Goal: Navigation & Orientation: Find specific page/section

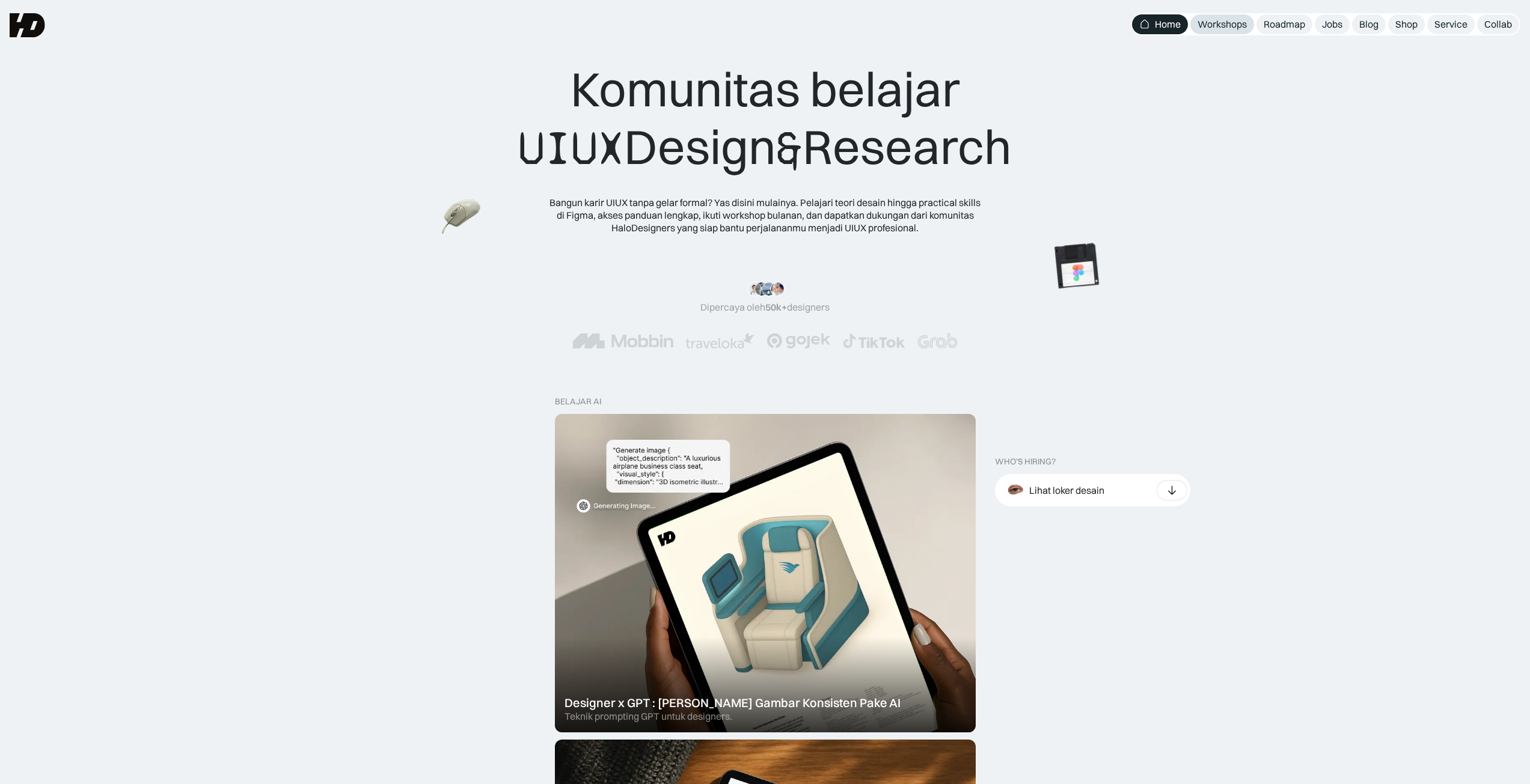
click at [1237, 24] on div "Workshops" at bounding box center [1222, 25] width 49 height 13
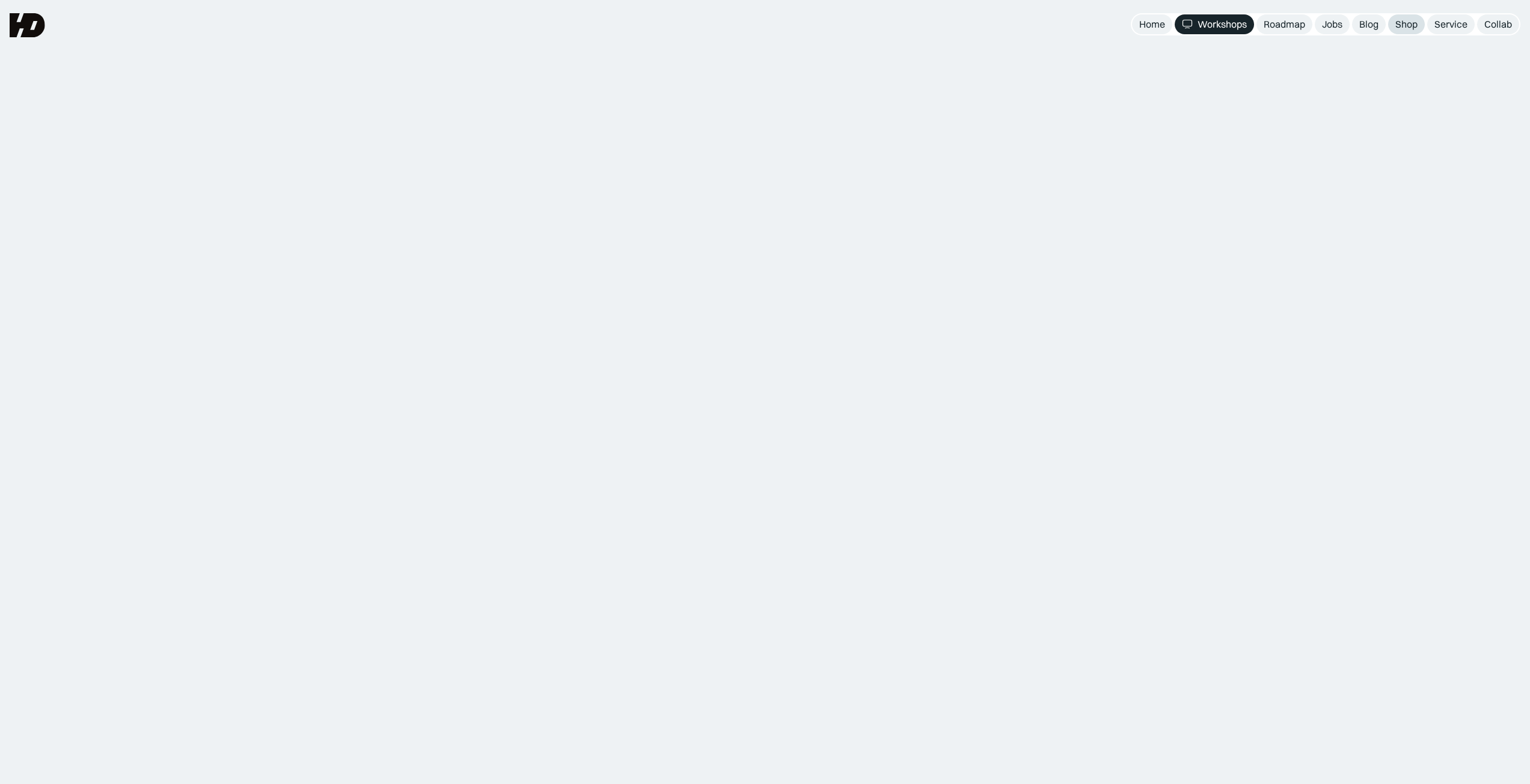
click at [1404, 27] on div "Shop" at bounding box center [1406, 25] width 23 height 13
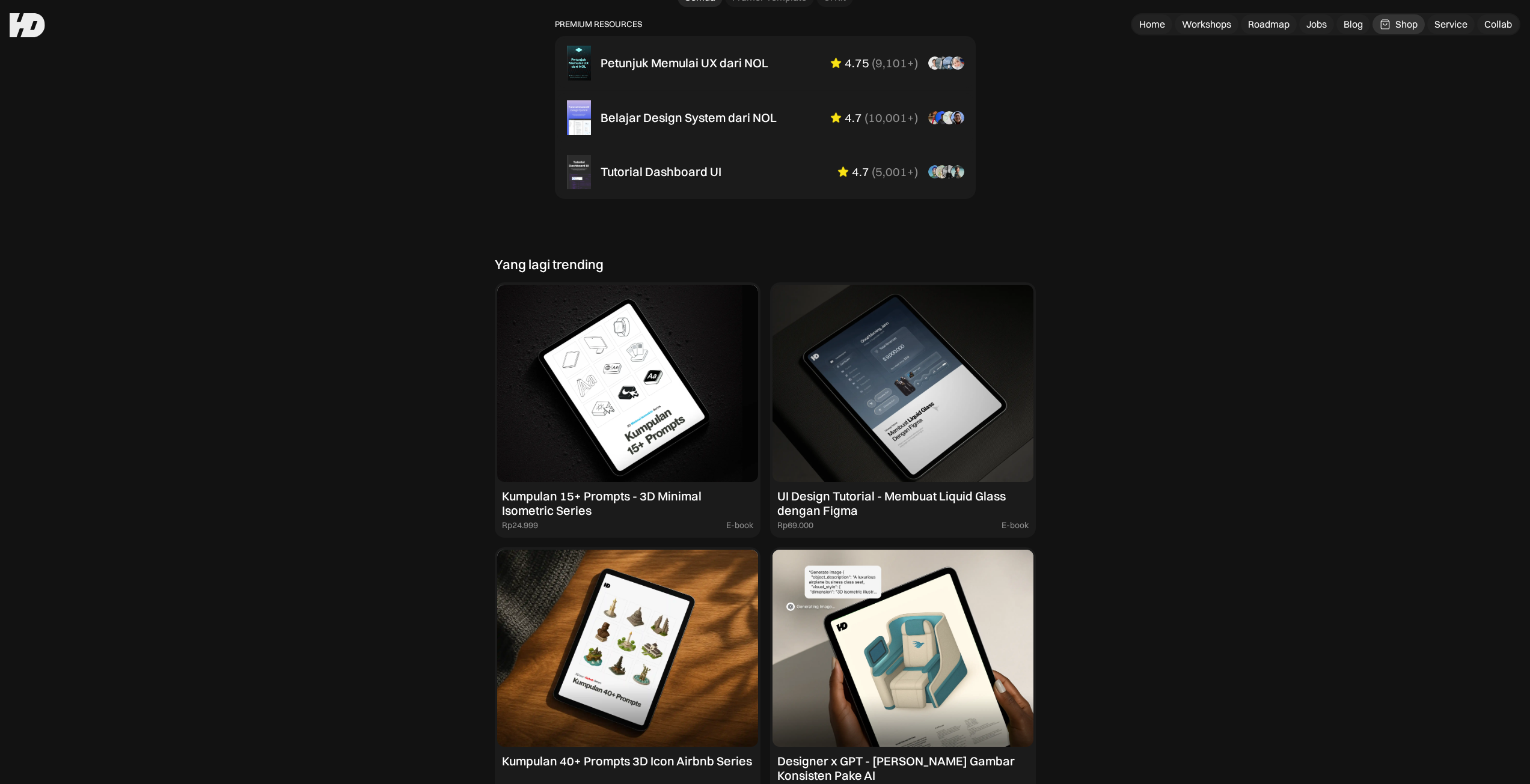
scroll to position [841, 0]
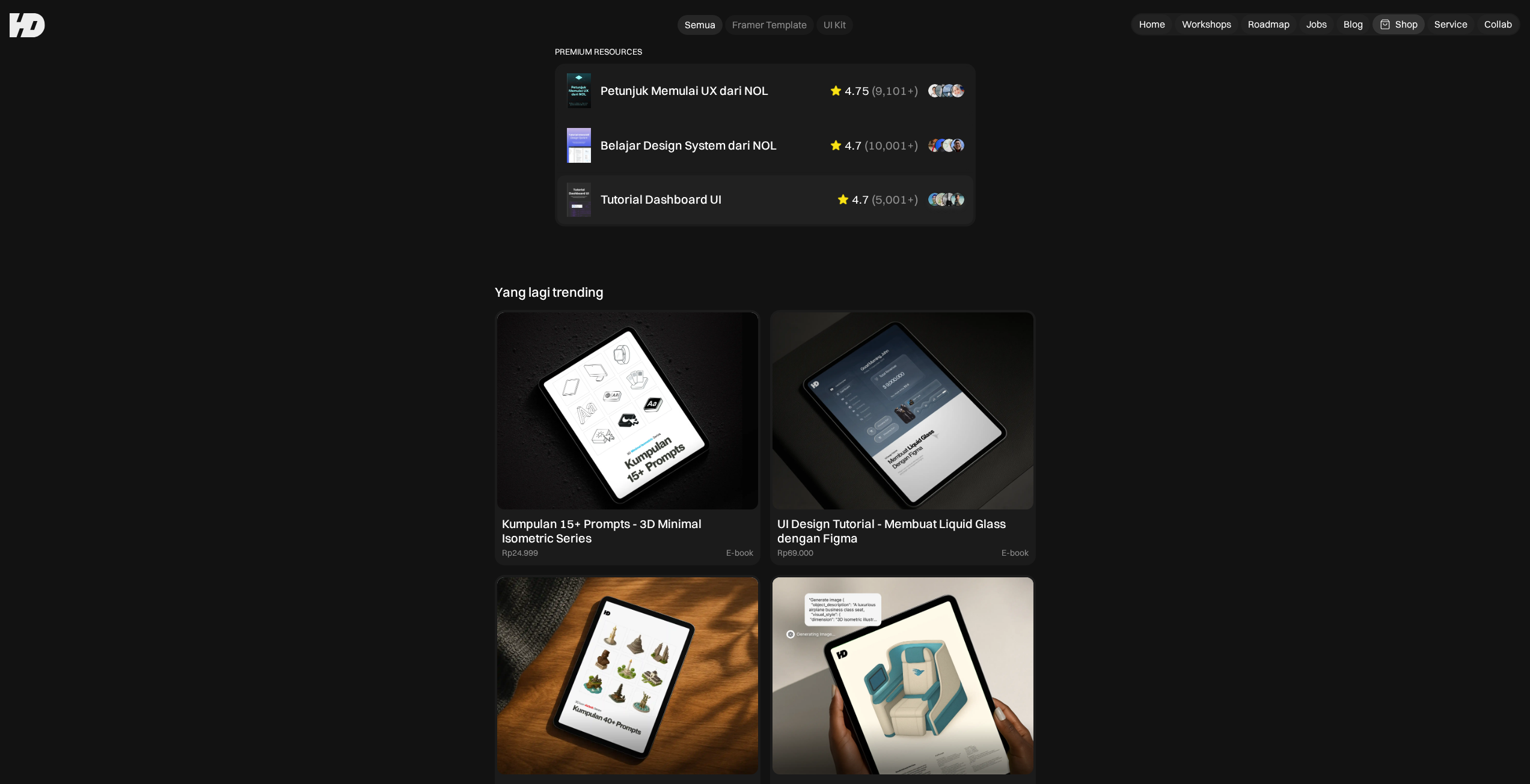
click at [684, 203] on div "Tutorial Dashboard UI" at bounding box center [661, 199] width 121 height 15
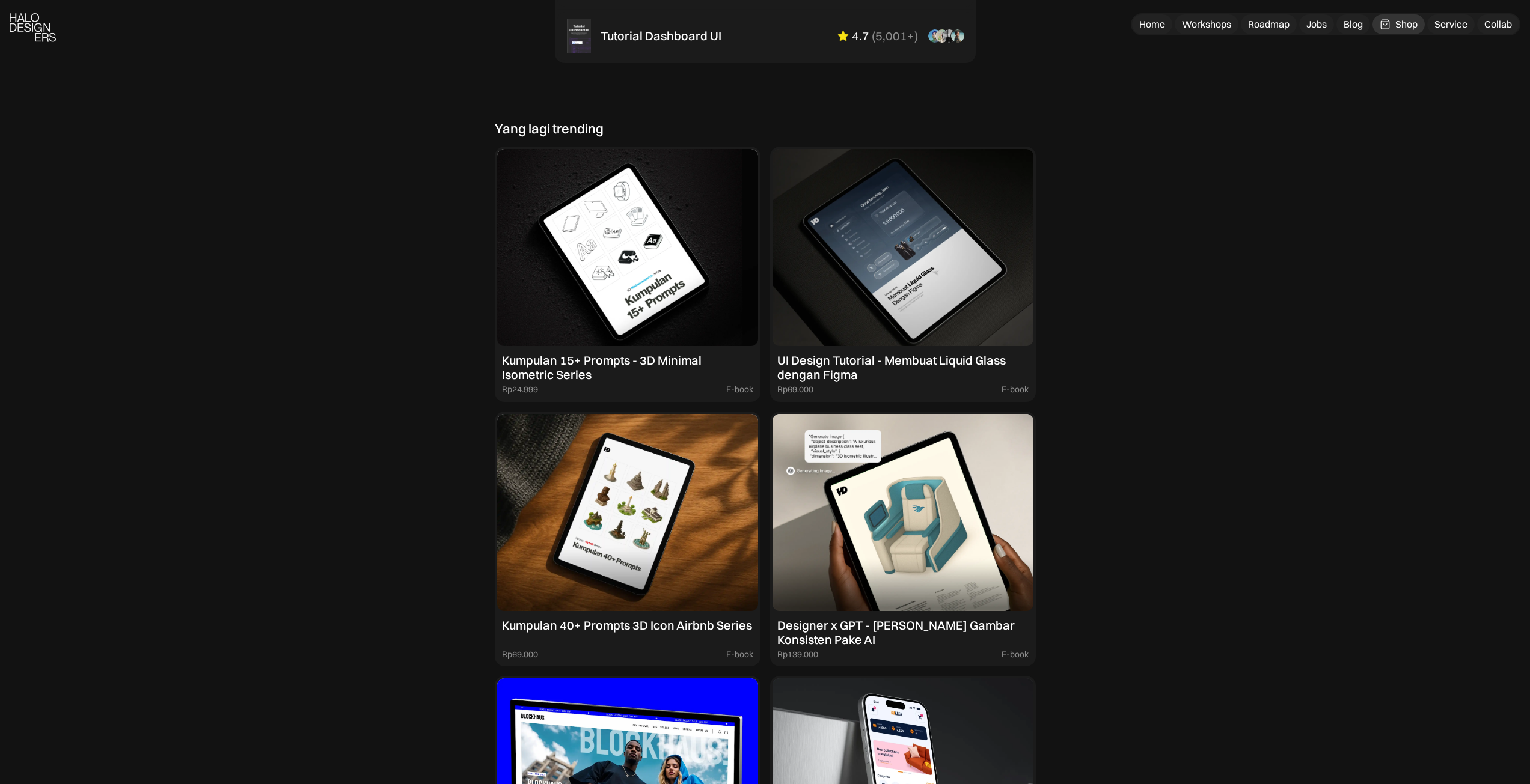
scroll to position [1081, 0]
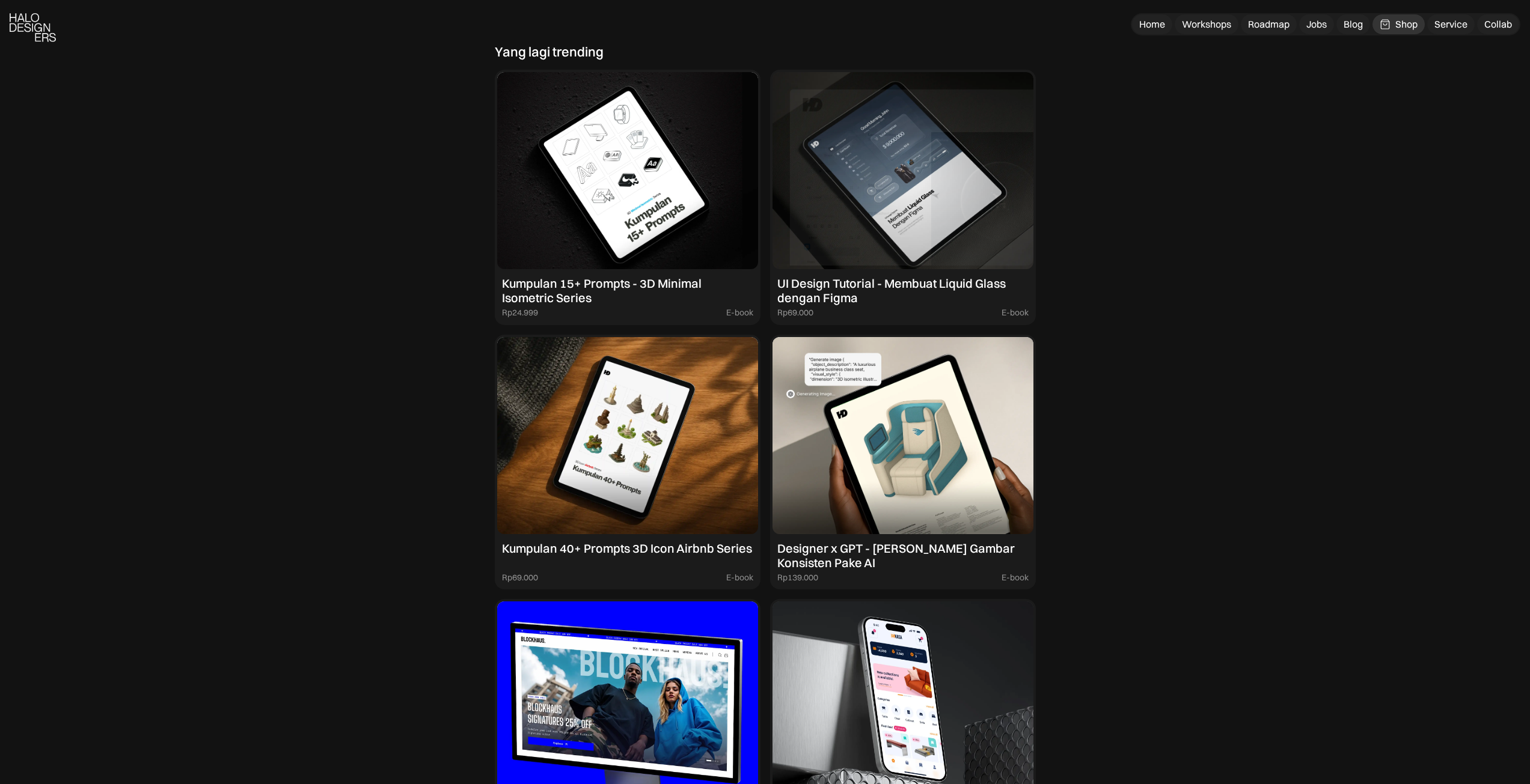
click at [875, 186] on img at bounding box center [903, 171] width 261 height 197
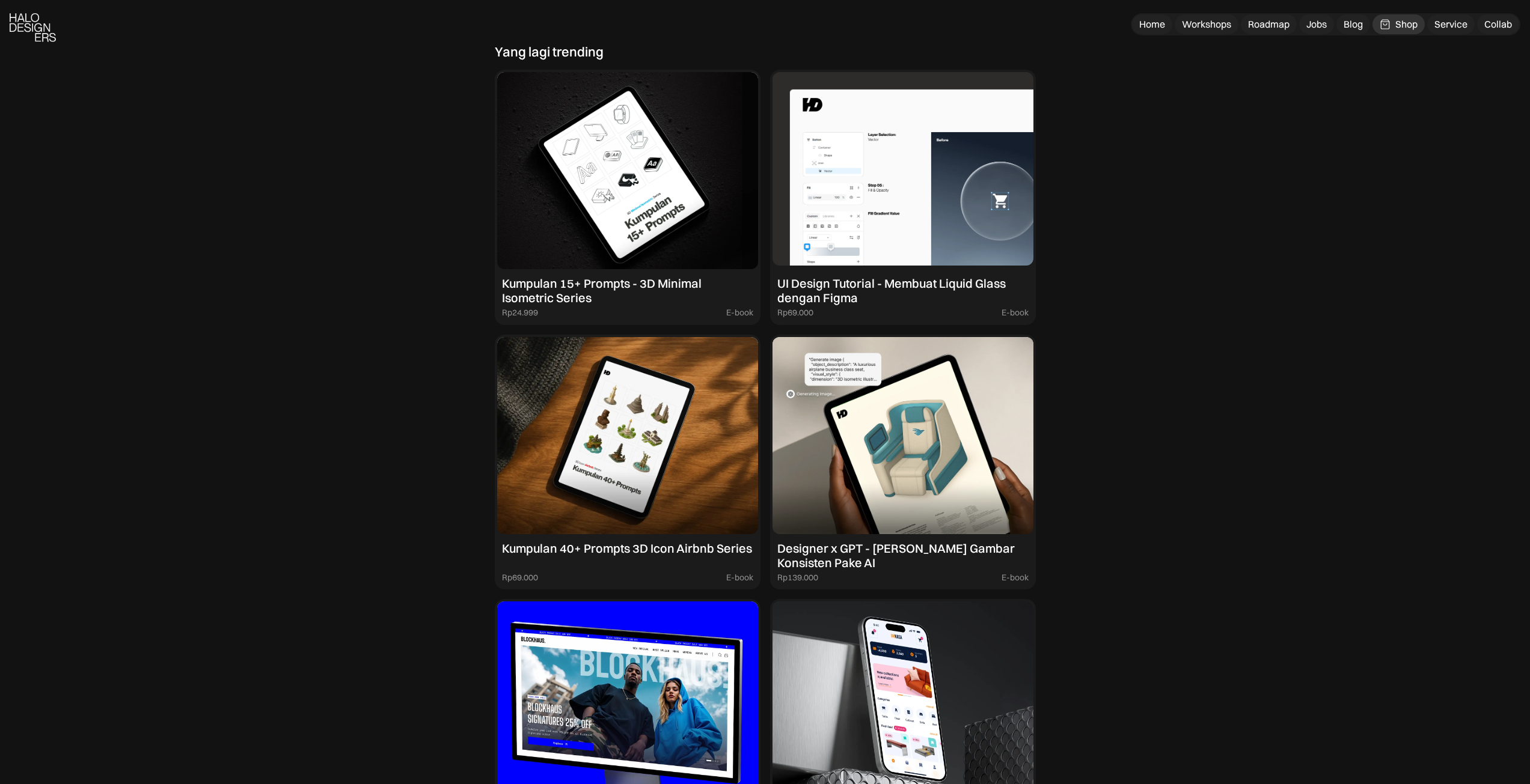
click at [945, 226] on img at bounding box center [903, 171] width 261 height 197
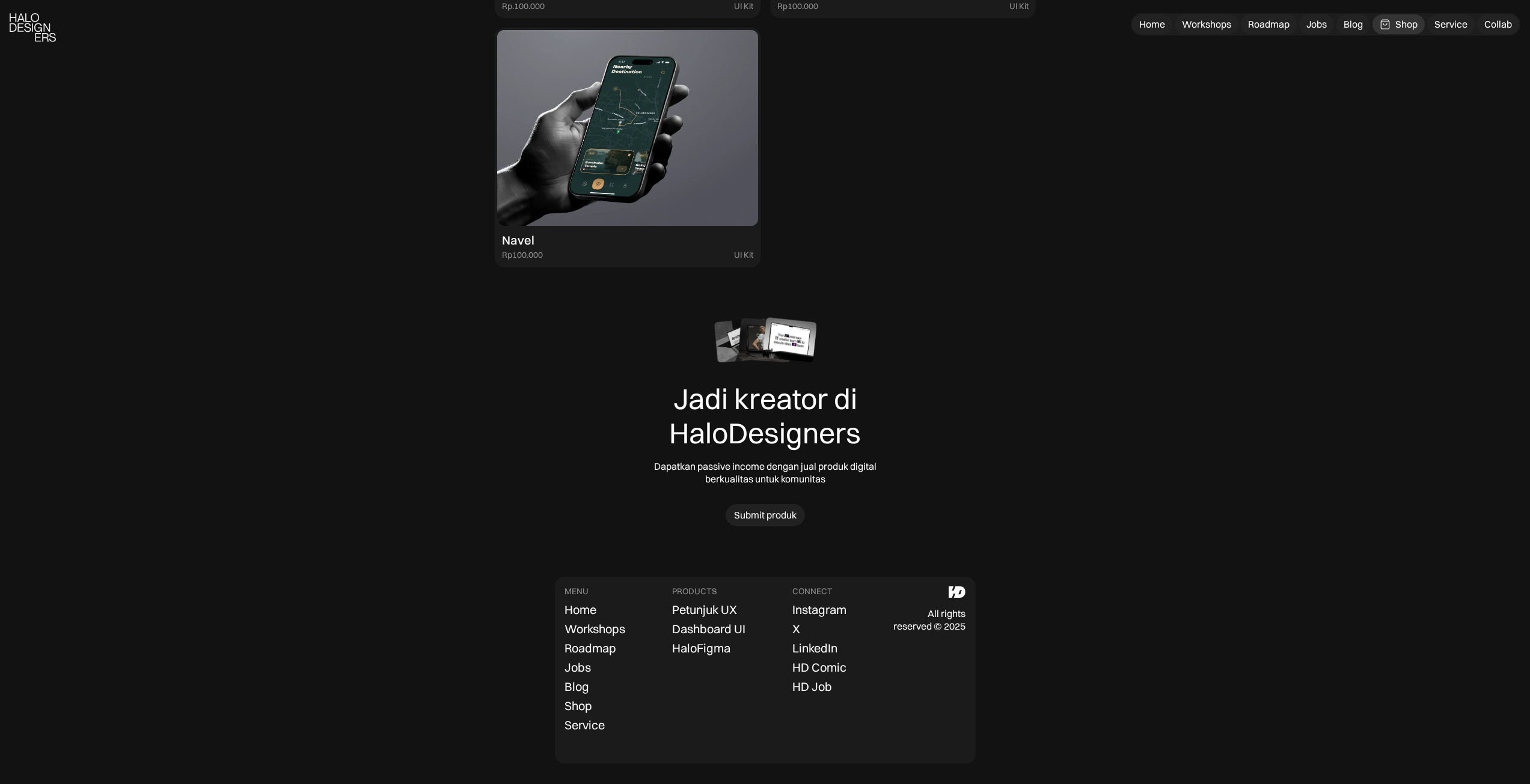
scroll to position [3524, 0]
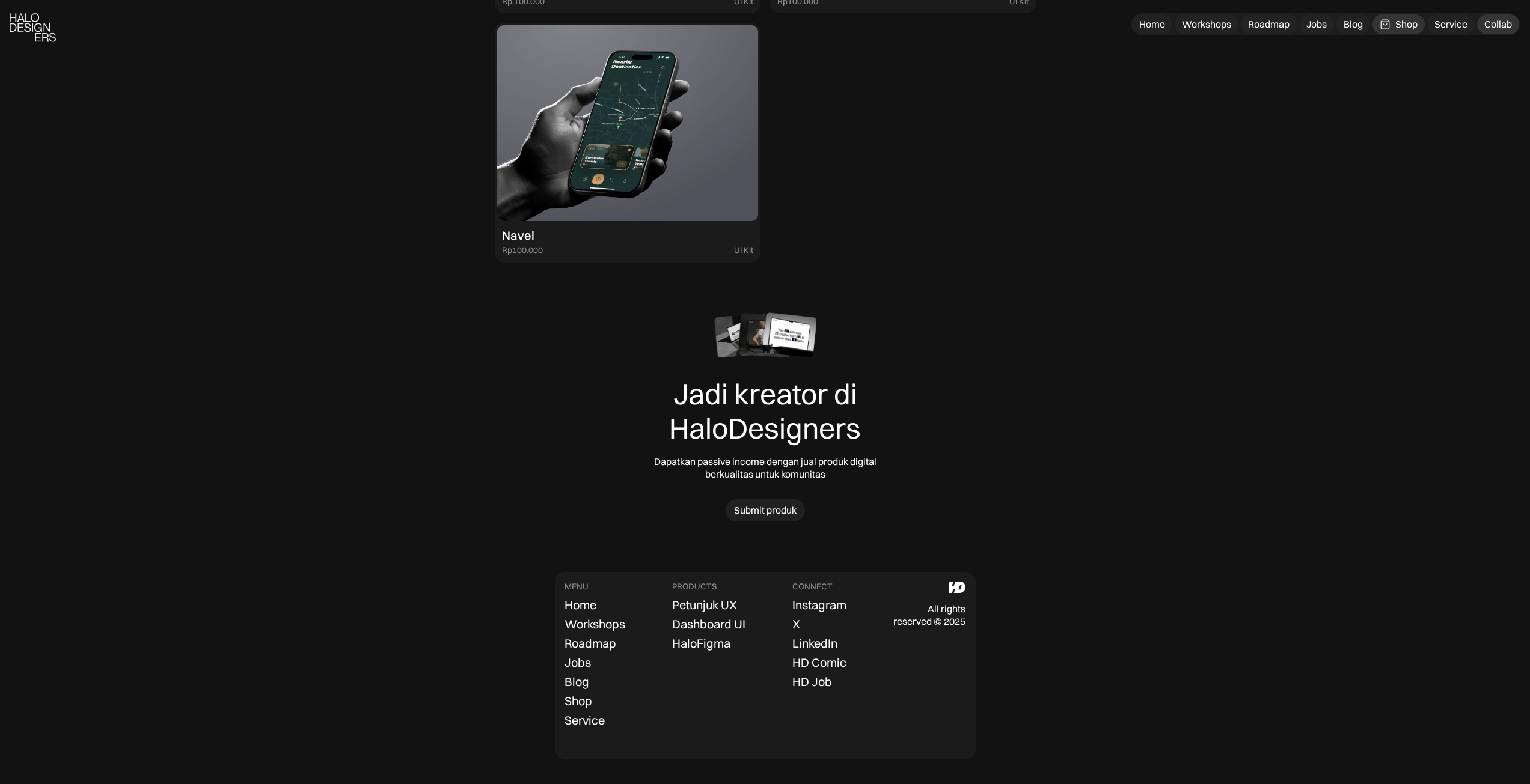
click at [1514, 28] on link "Collab" at bounding box center [1498, 25] width 42 height 20
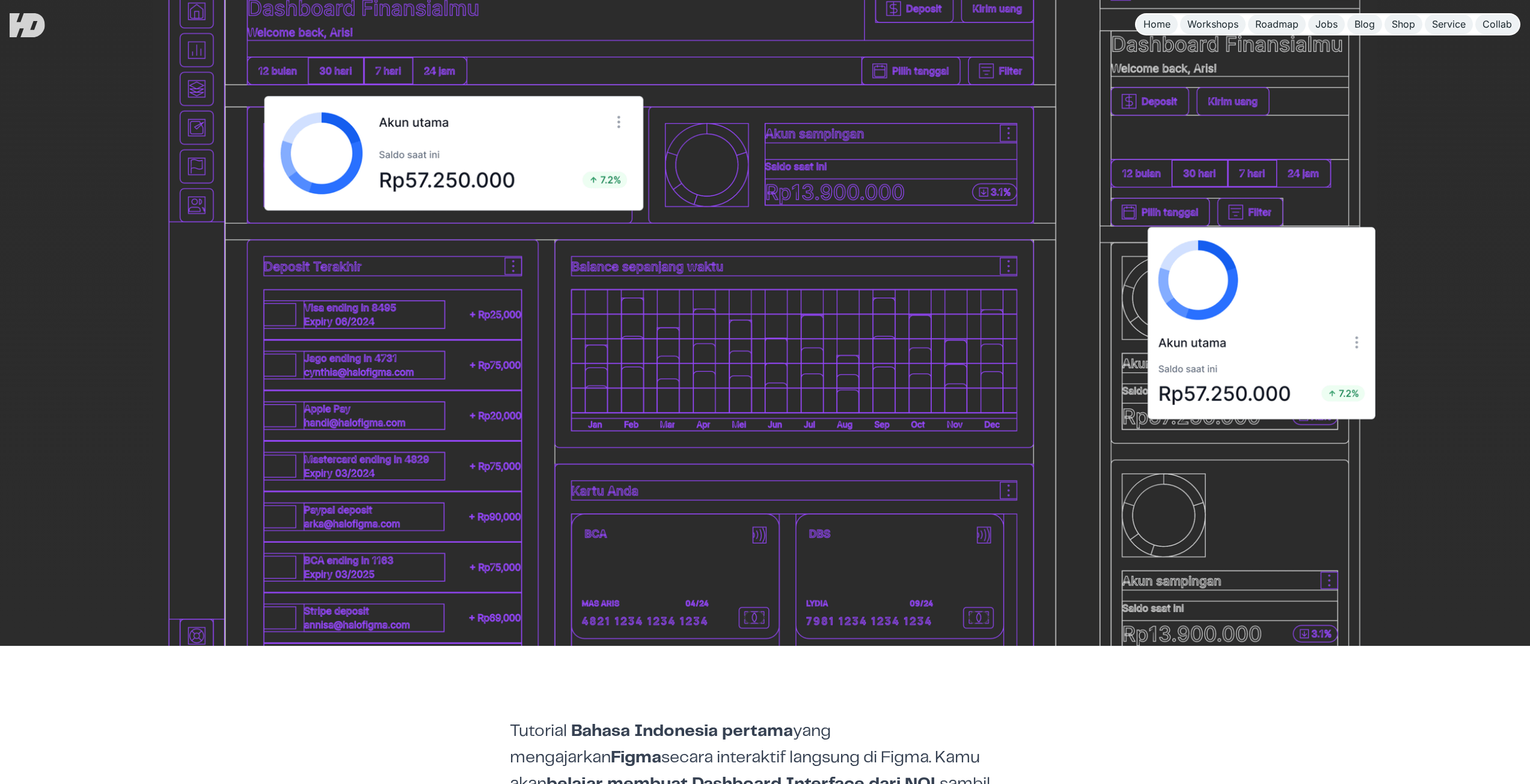
scroll to position [481, 0]
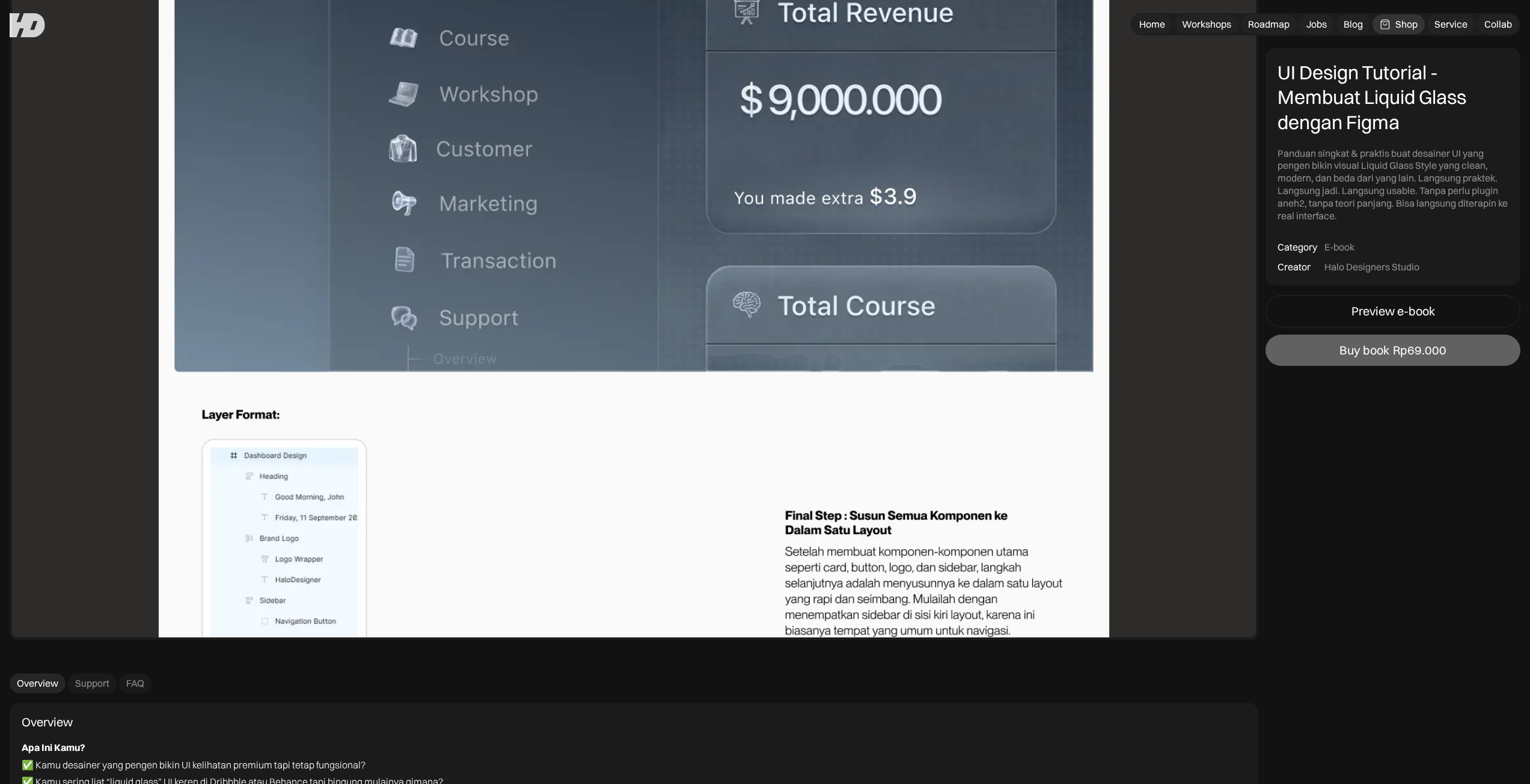
scroll to position [6072, 0]
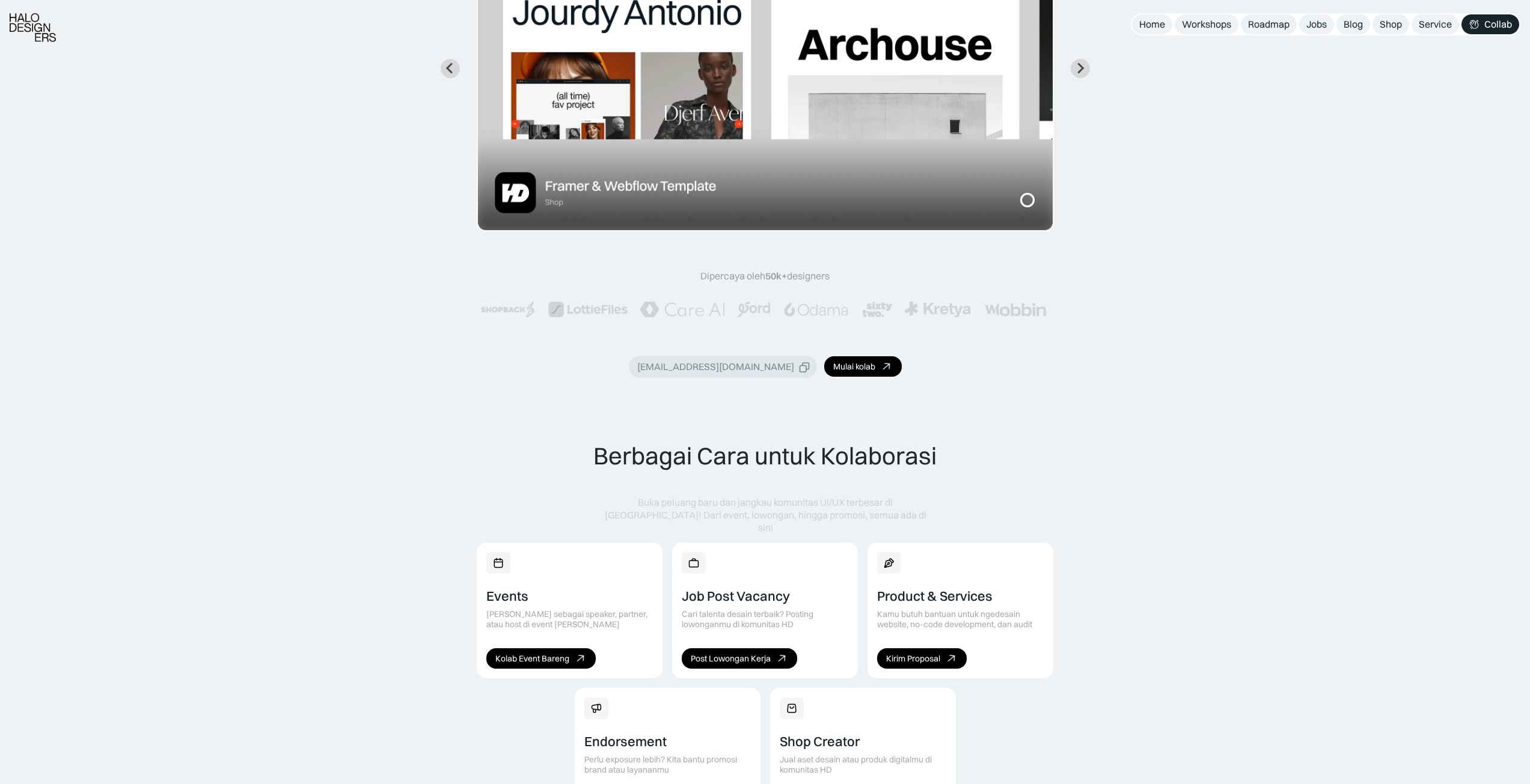
scroll to position [591, 0]
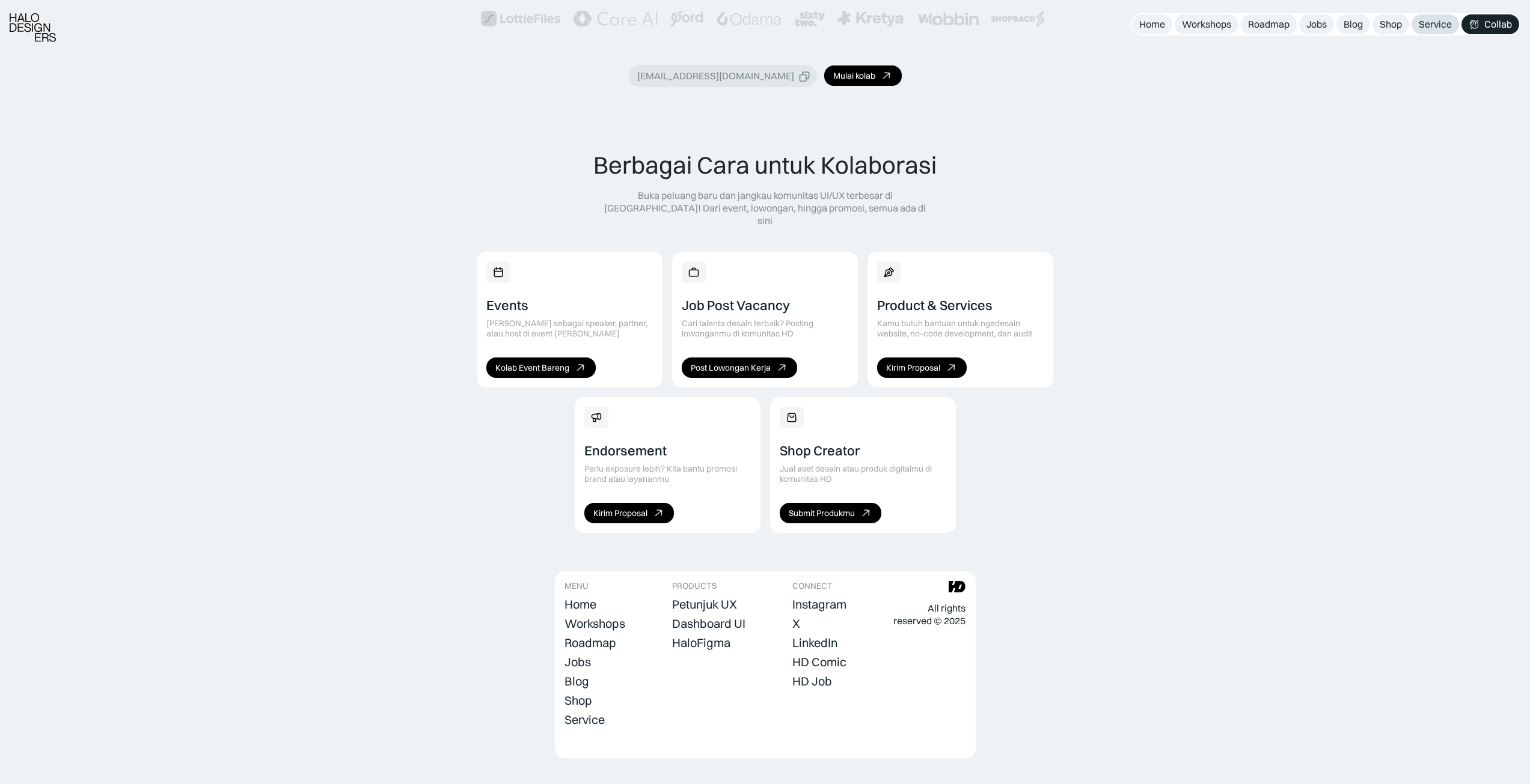
click at [1438, 26] on div "Service" at bounding box center [1435, 25] width 33 height 13
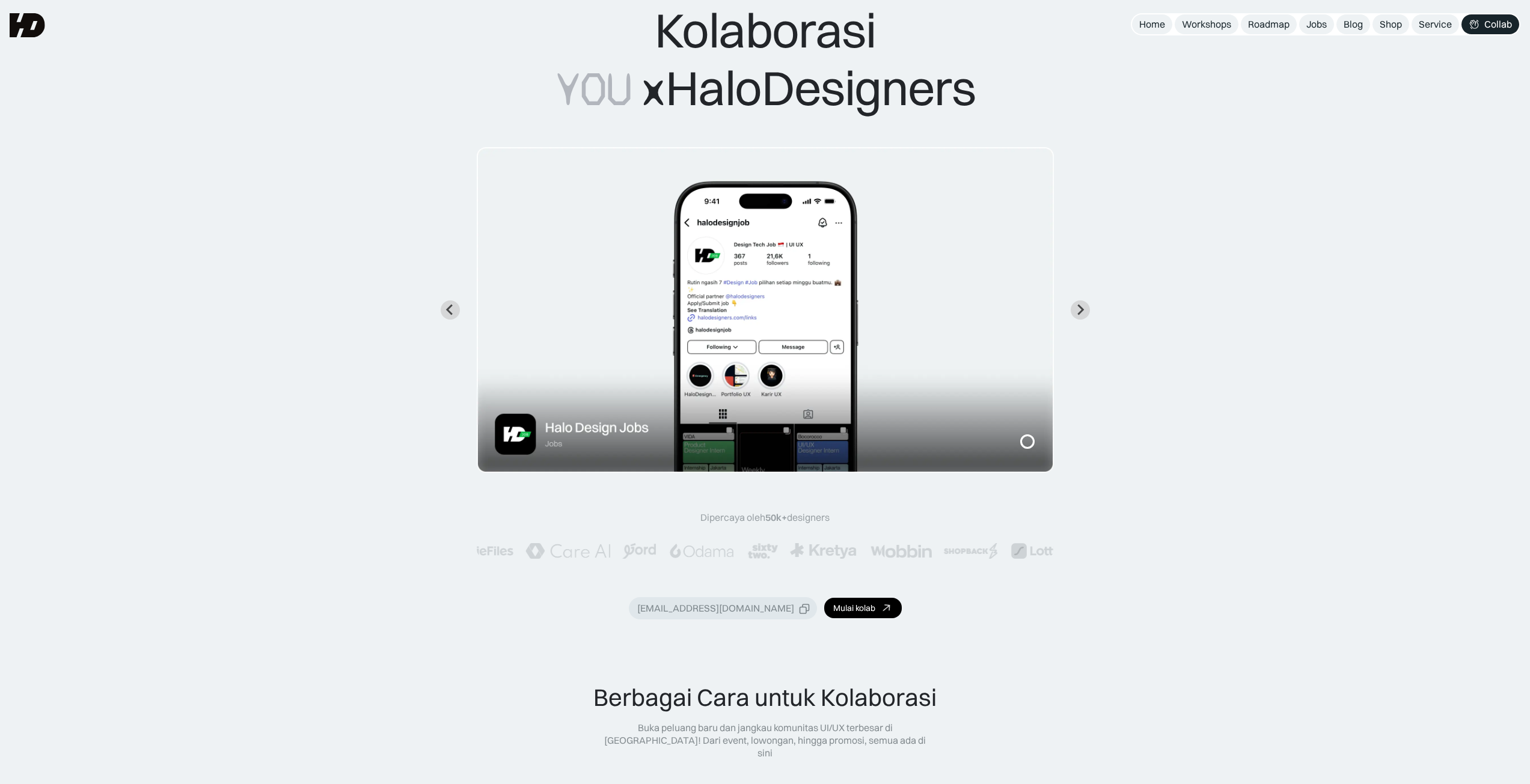
scroll to position [0, 0]
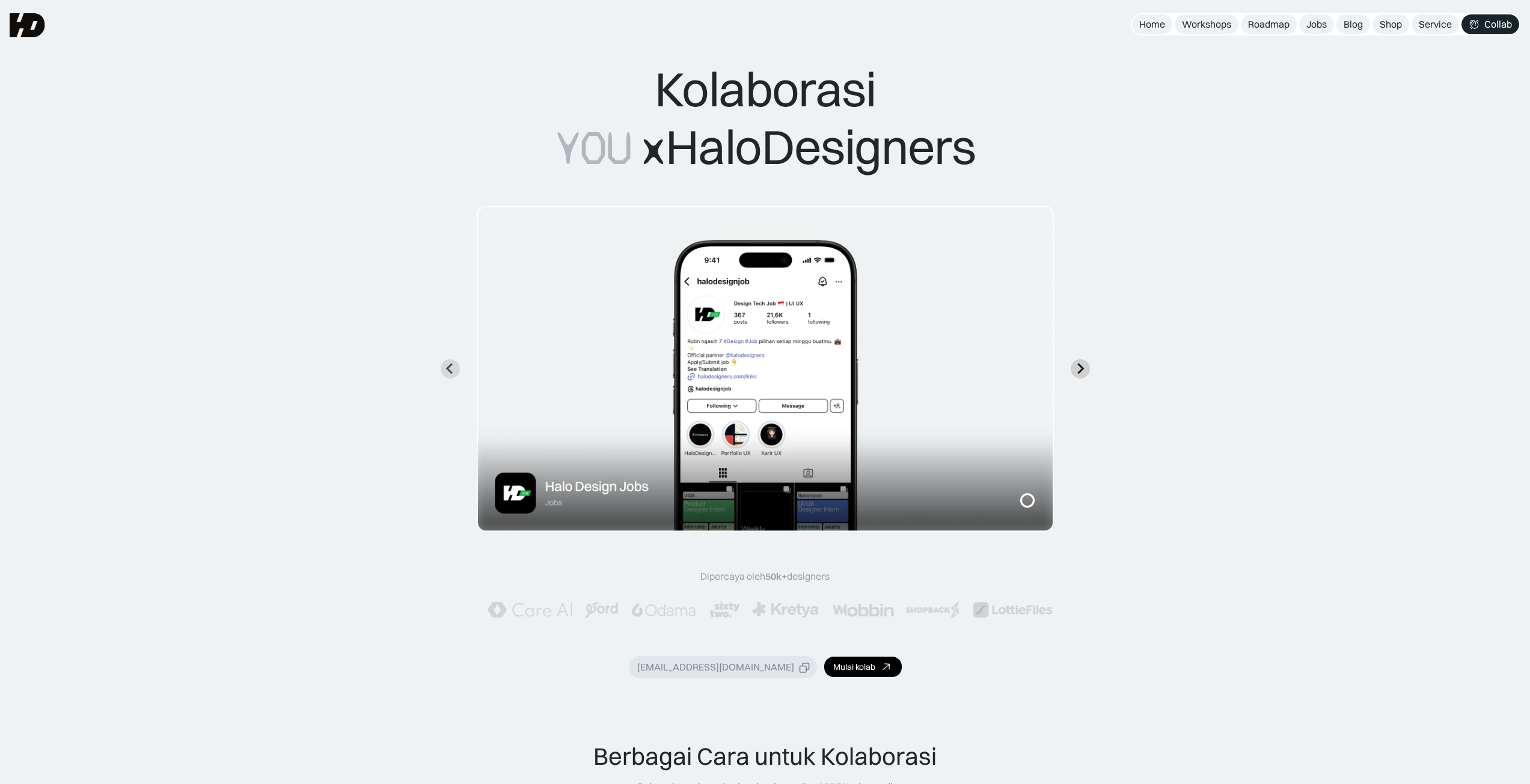
click at [1080, 367] on icon "Next slide" at bounding box center [1080, 368] width 6 height 11
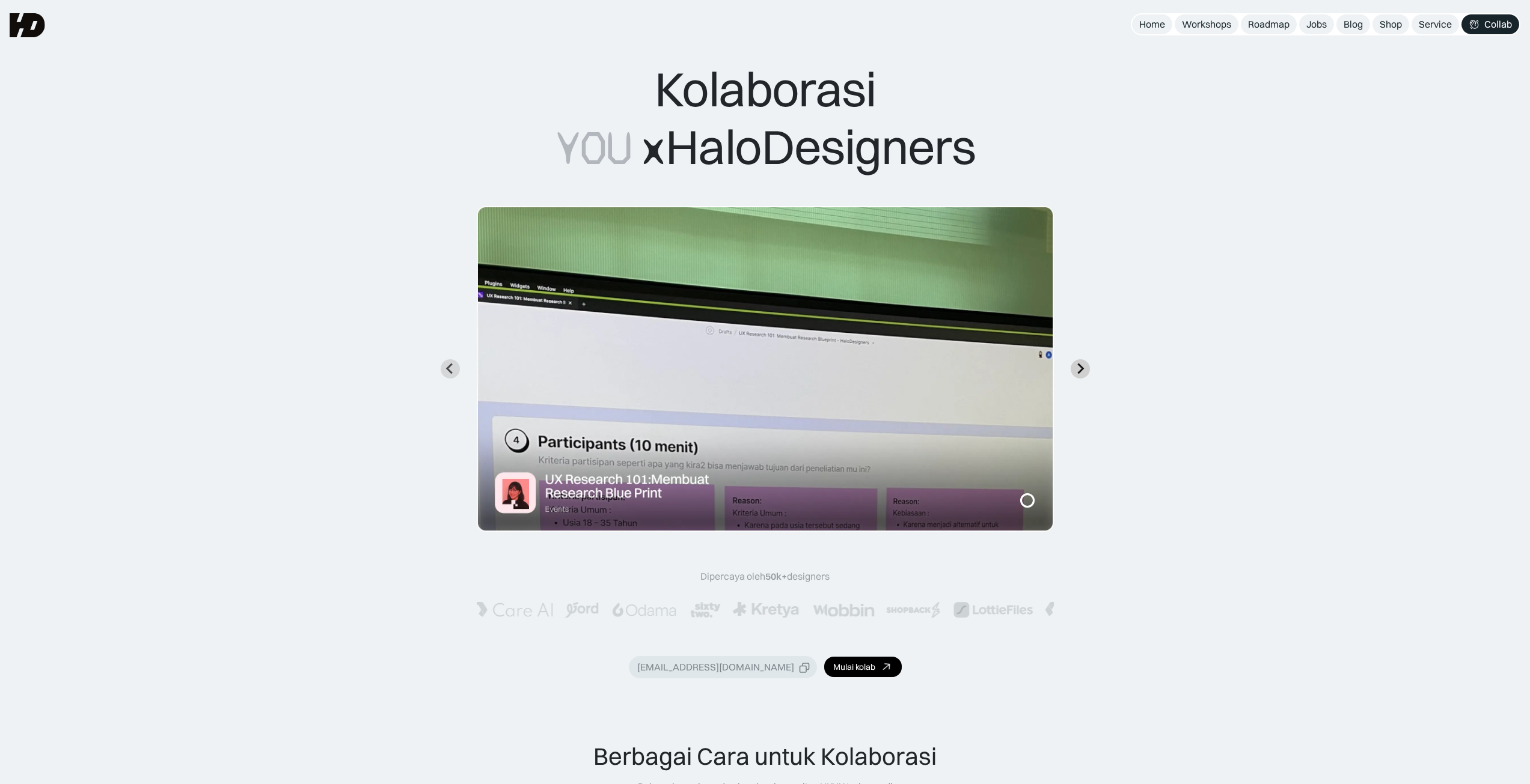
click at [1080, 370] on icon "Next slide" at bounding box center [1080, 368] width 11 height 11
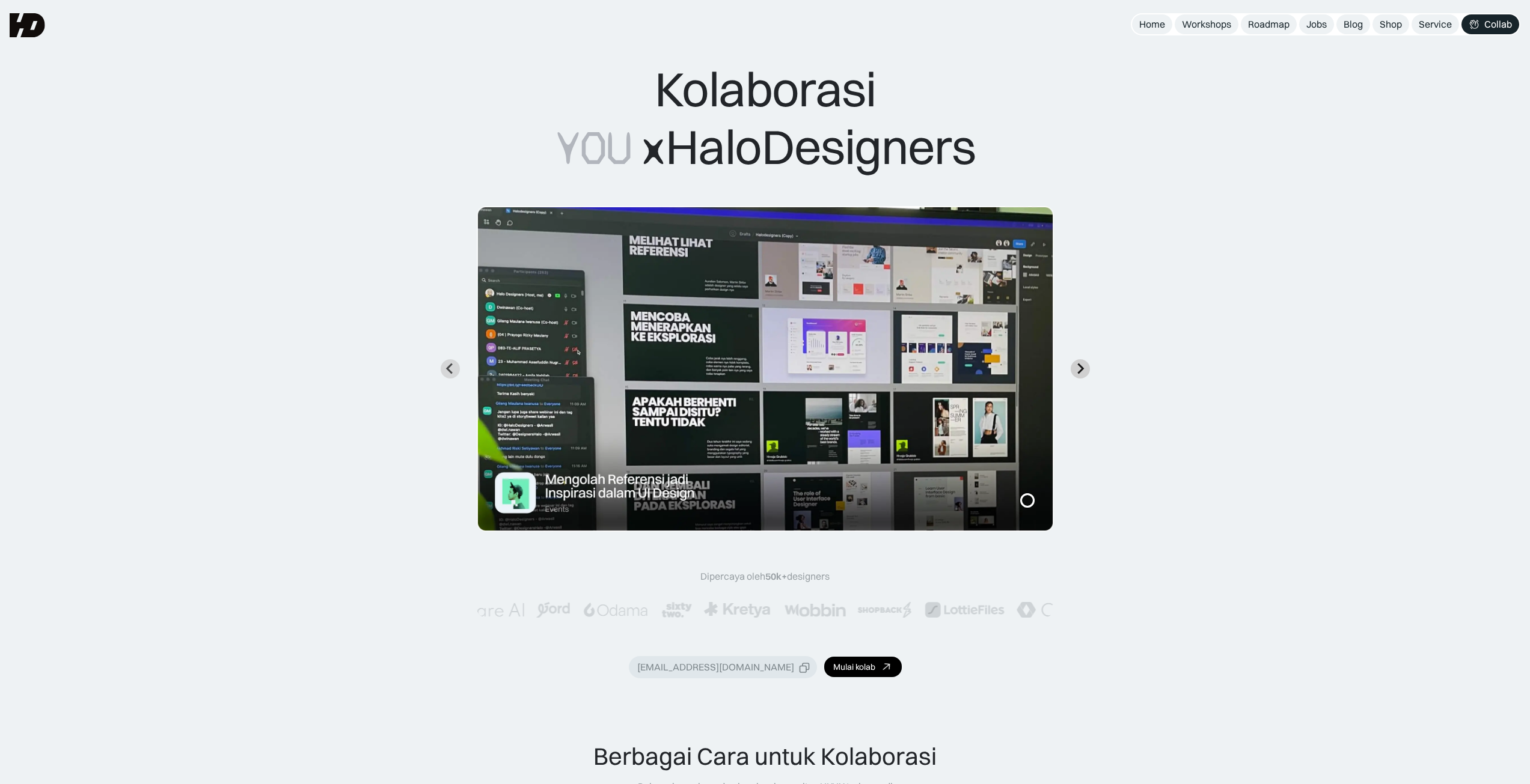
click at [1080, 370] on icon "Next slide" at bounding box center [1080, 368] width 11 height 11
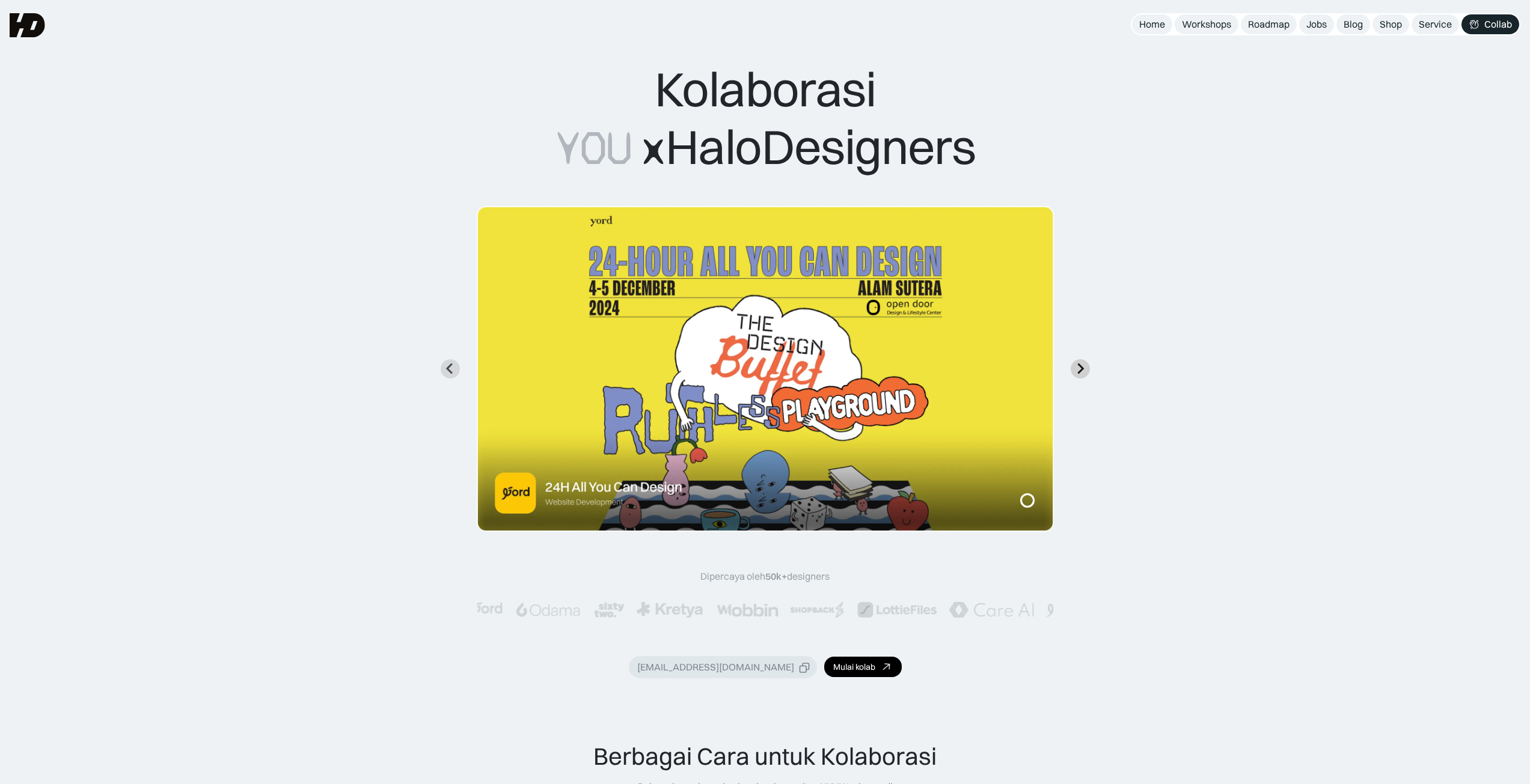
click at [1080, 370] on icon "Go to first slide" at bounding box center [1080, 368] width 11 height 11
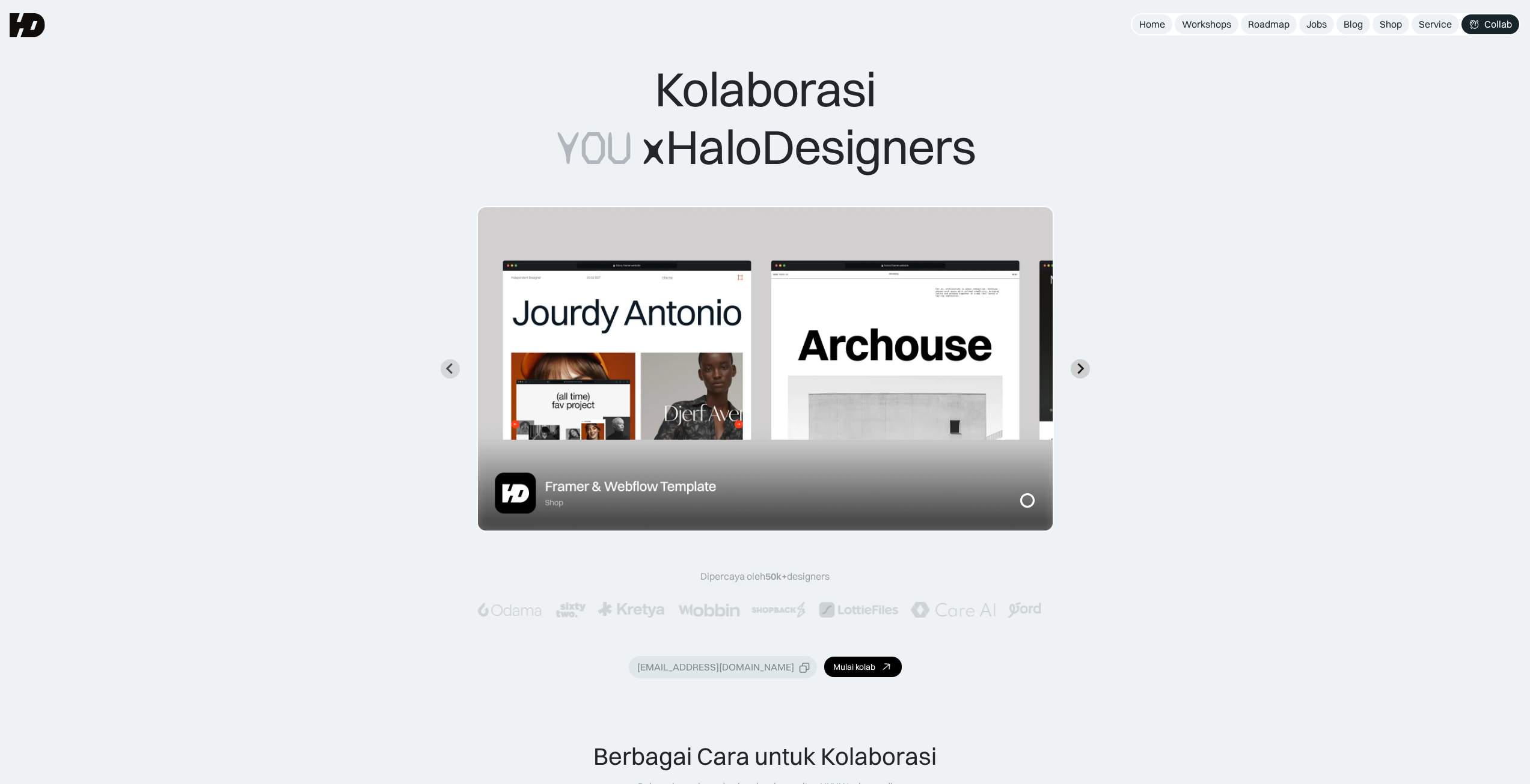
click at [1080, 370] on icon "Next slide" at bounding box center [1080, 368] width 11 height 11
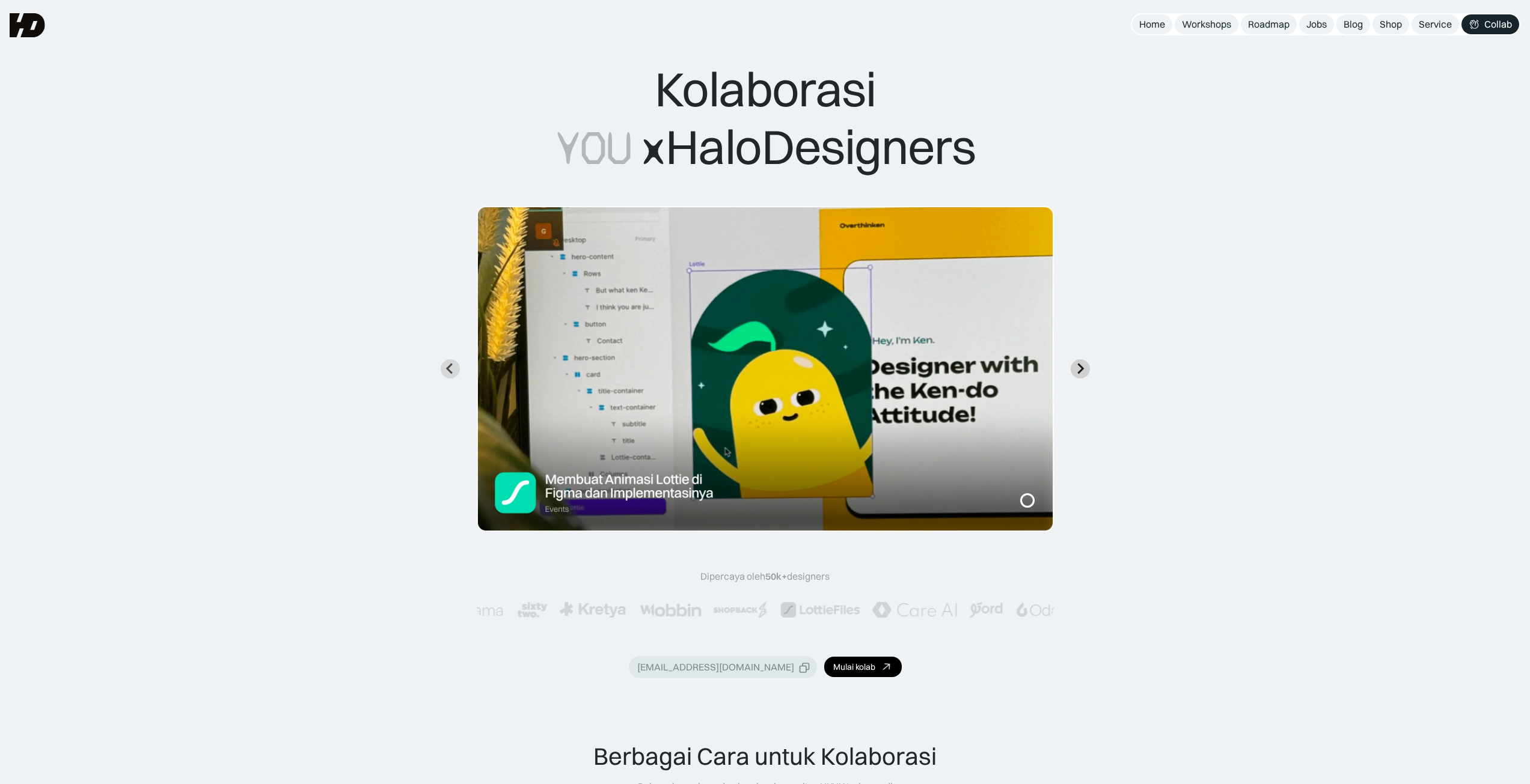
click at [1080, 370] on icon "Next slide" at bounding box center [1080, 368] width 11 height 11
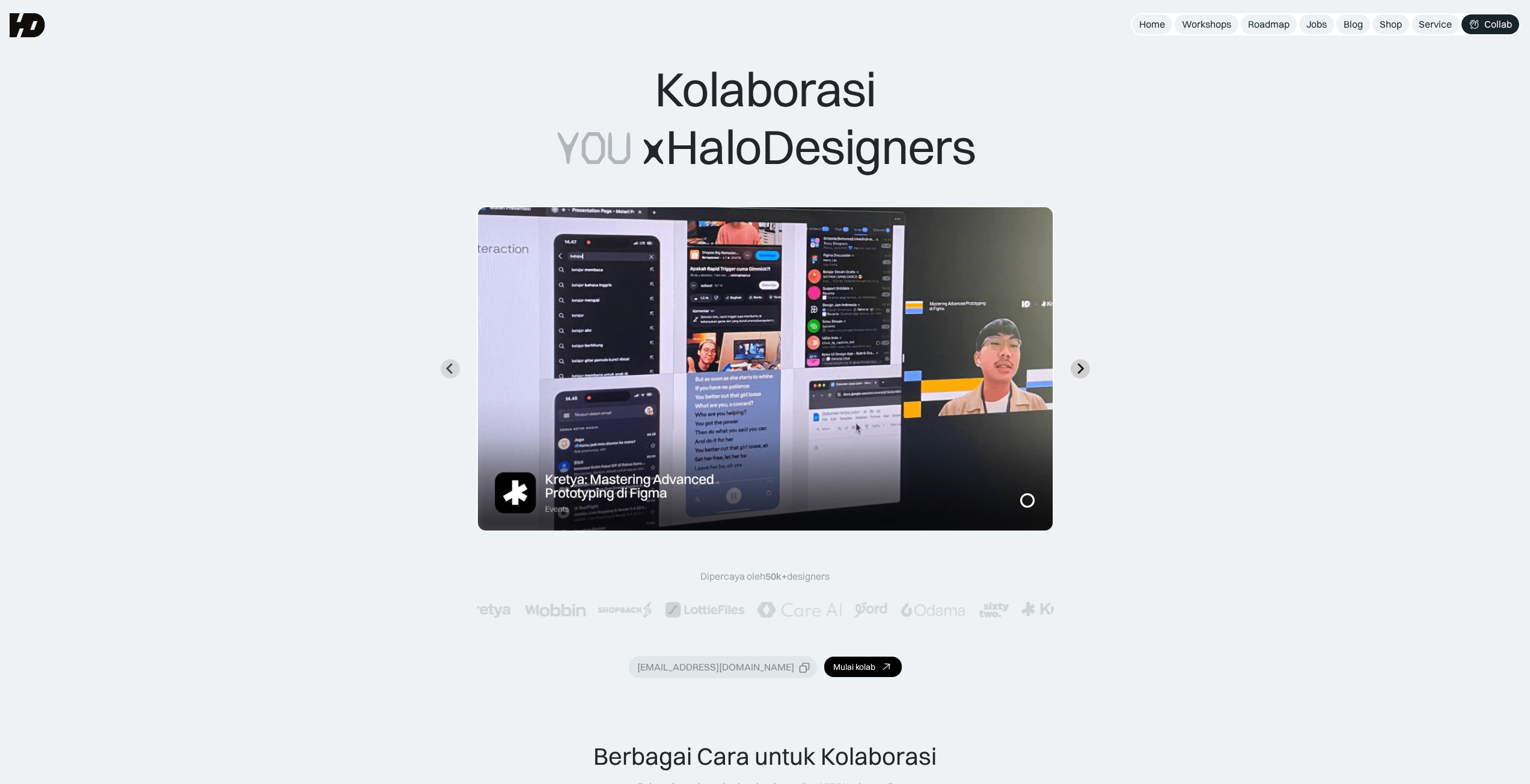
click at [1080, 370] on icon "Next slide" at bounding box center [1080, 368] width 11 height 11
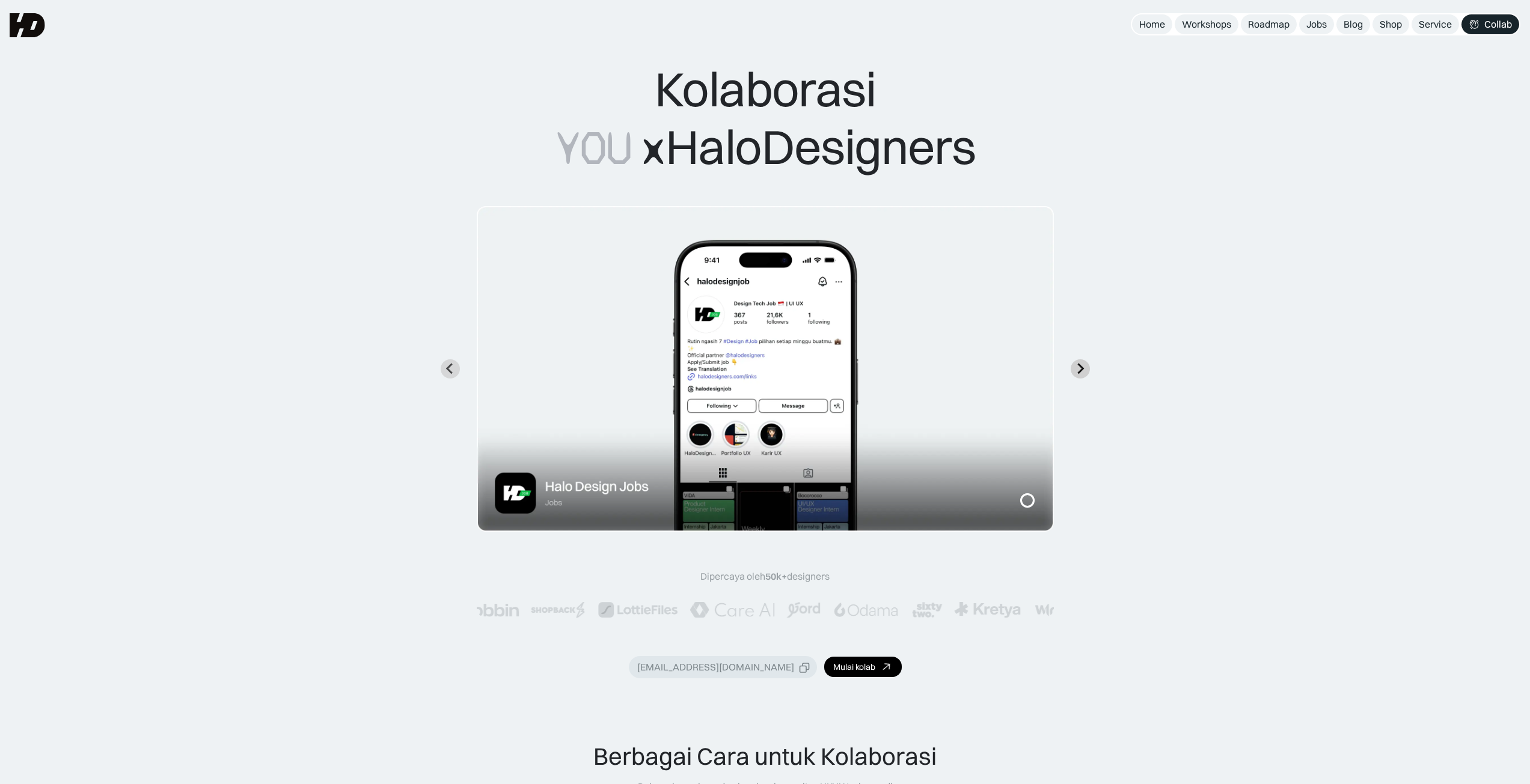
click at [1080, 370] on icon "Next slide" at bounding box center [1080, 368] width 11 height 11
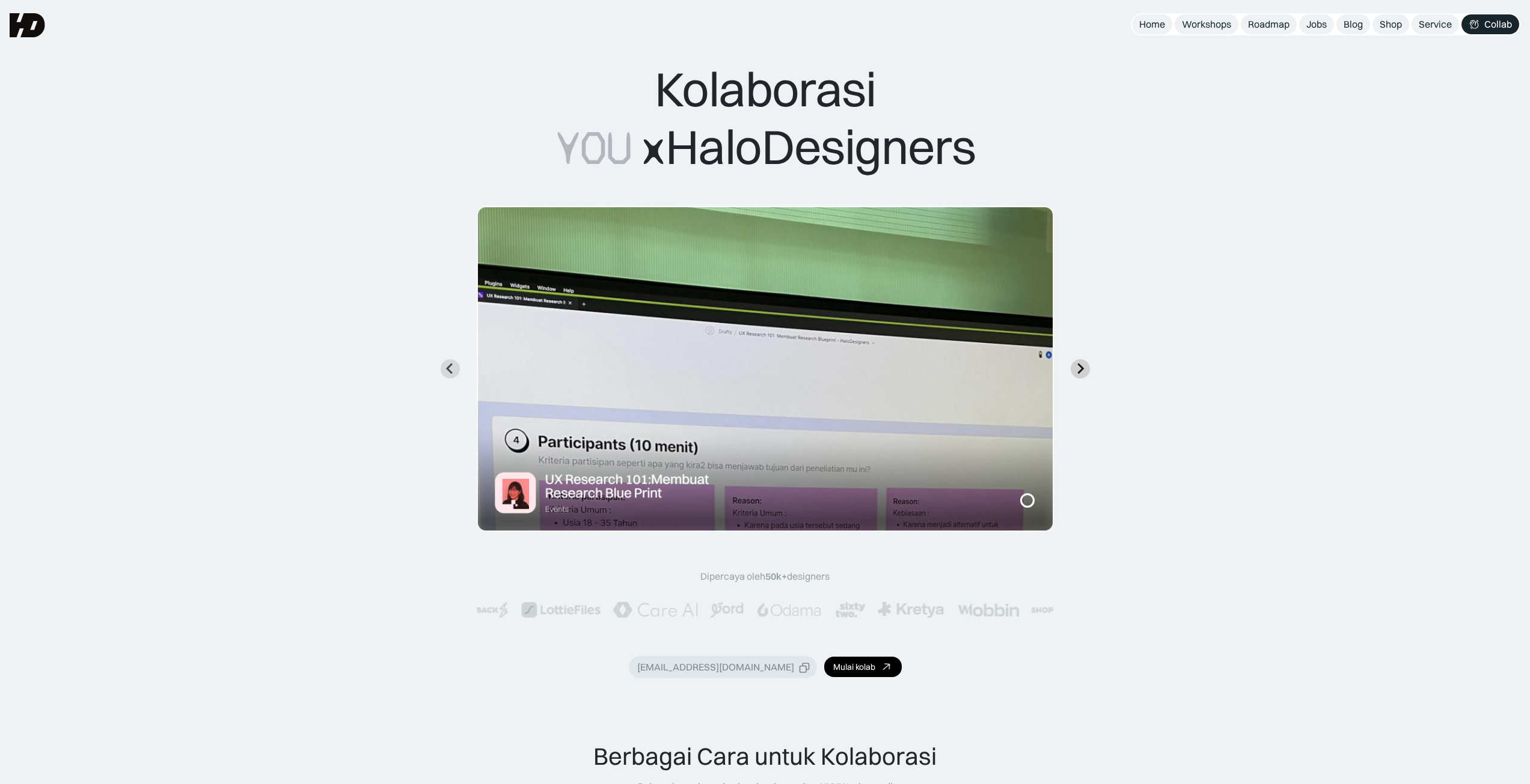
click at [1080, 370] on icon "Next slide" at bounding box center [1080, 368] width 11 height 11
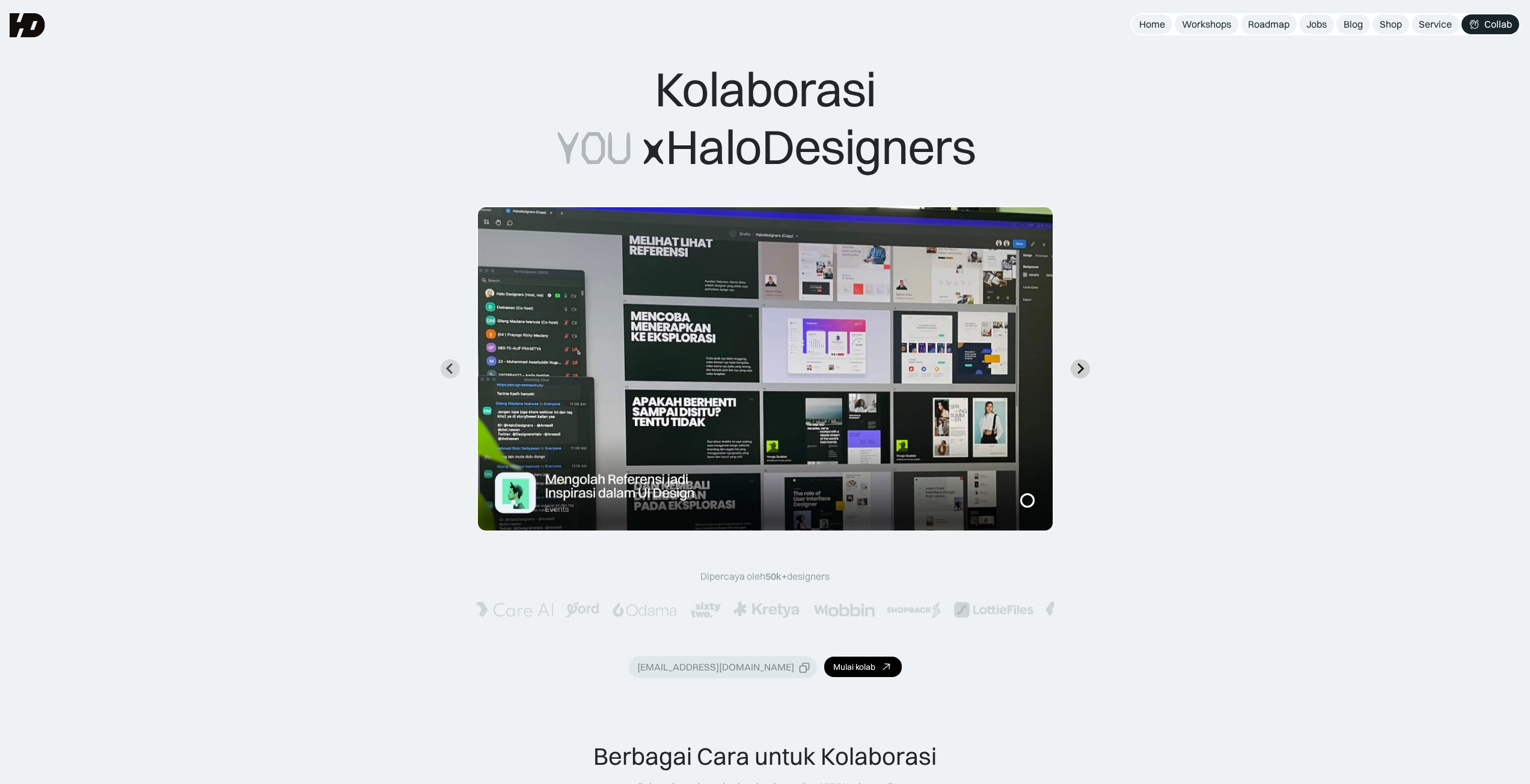
click at [1080, 370] on icon "Next slide" at bounding box center [1080, 368] width 11 height 11
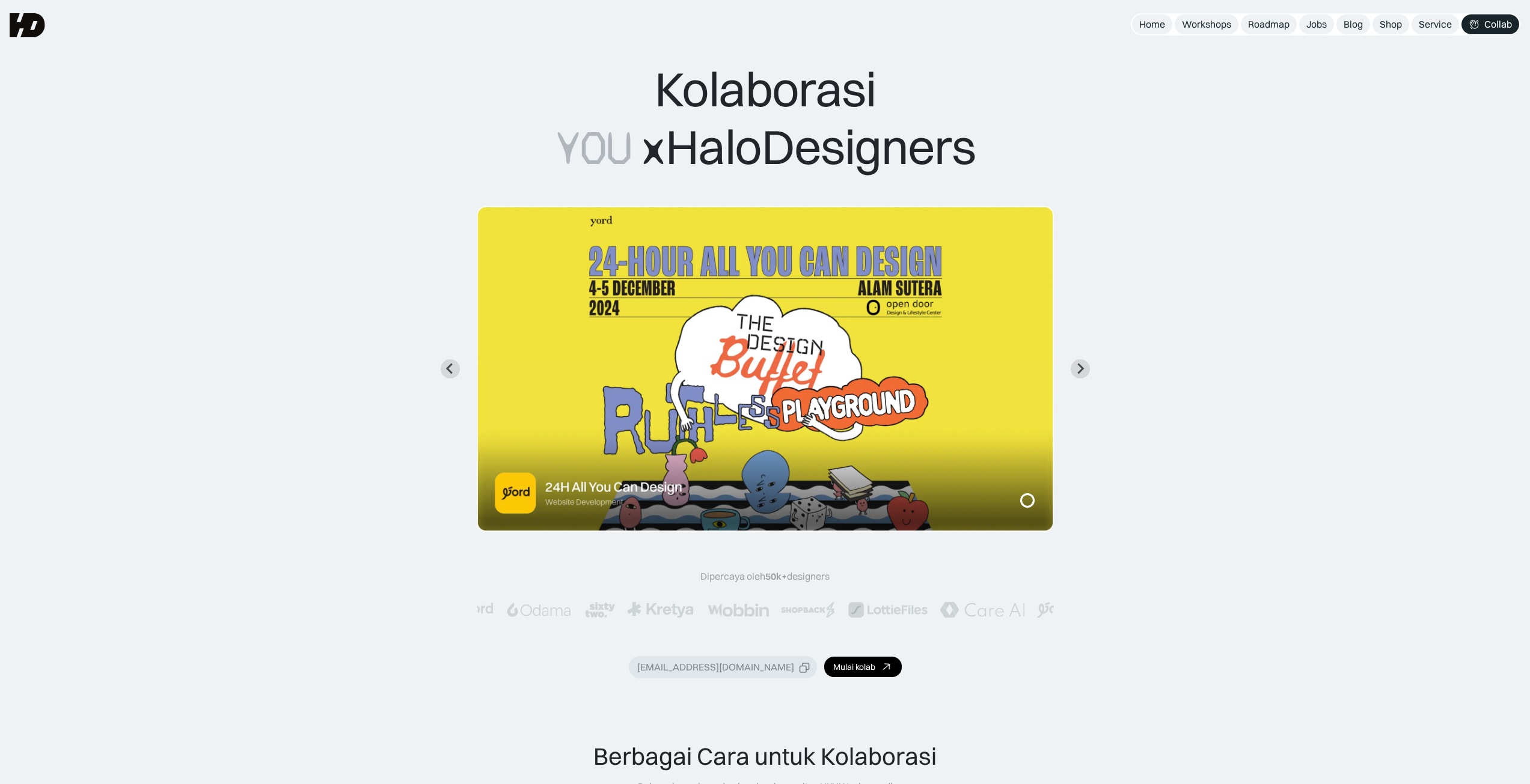
click at [22, 25] on img at bounding box center [27, 25] width 35 height 24
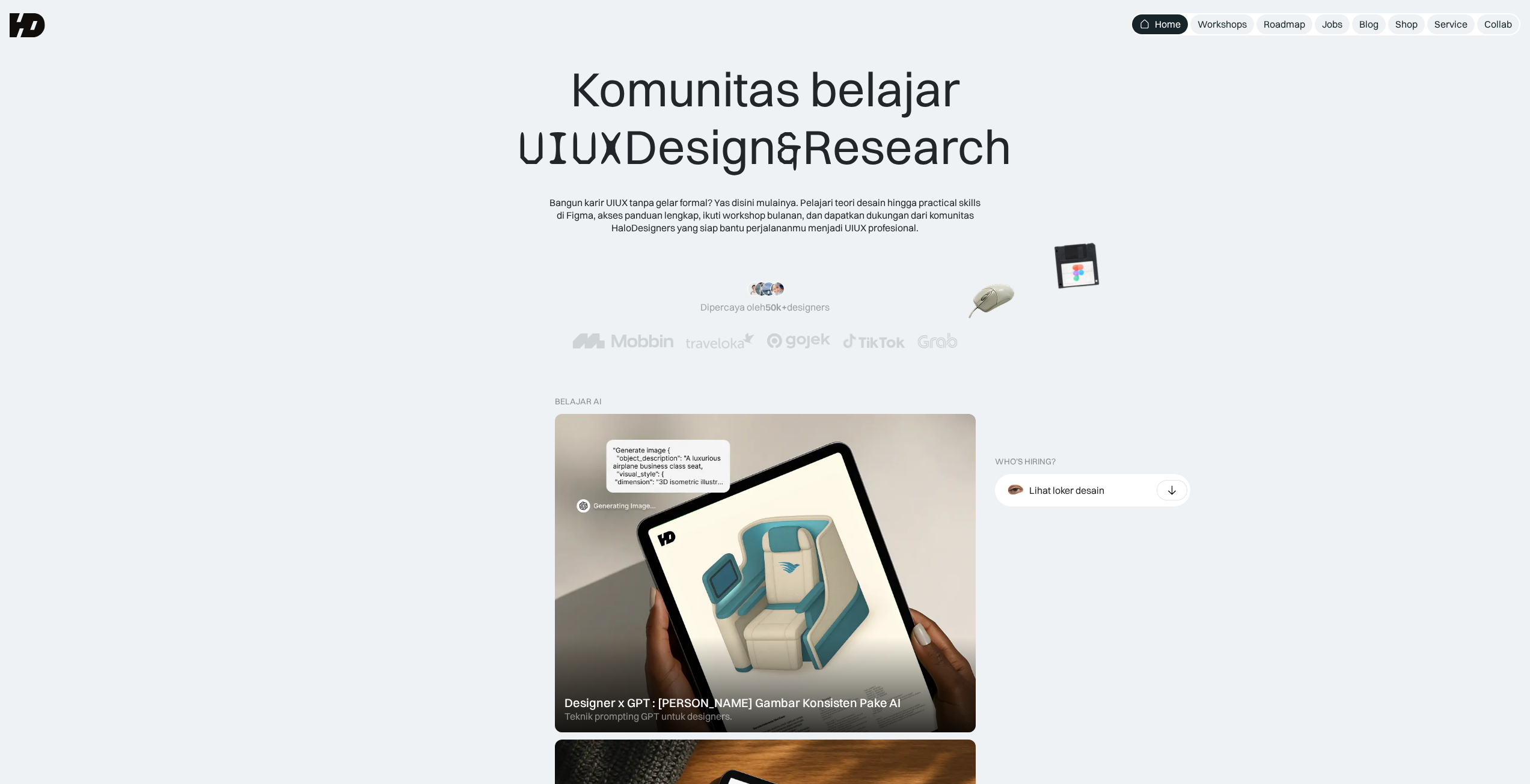
click at [1015, 281] on img at bounding box center [992, 302] width 47 height 43
click at [651, 307] on img at bounding box center [644, 290] width 68 height 68
click at [515, 302] on img at bounding box center [535, 297] width 47 height 43
click at [527, 266] on img at bounding box center [561, 300] width 68 height 68
click at [426, 216] on img at bounding box center [450, 237] width 47 height 43
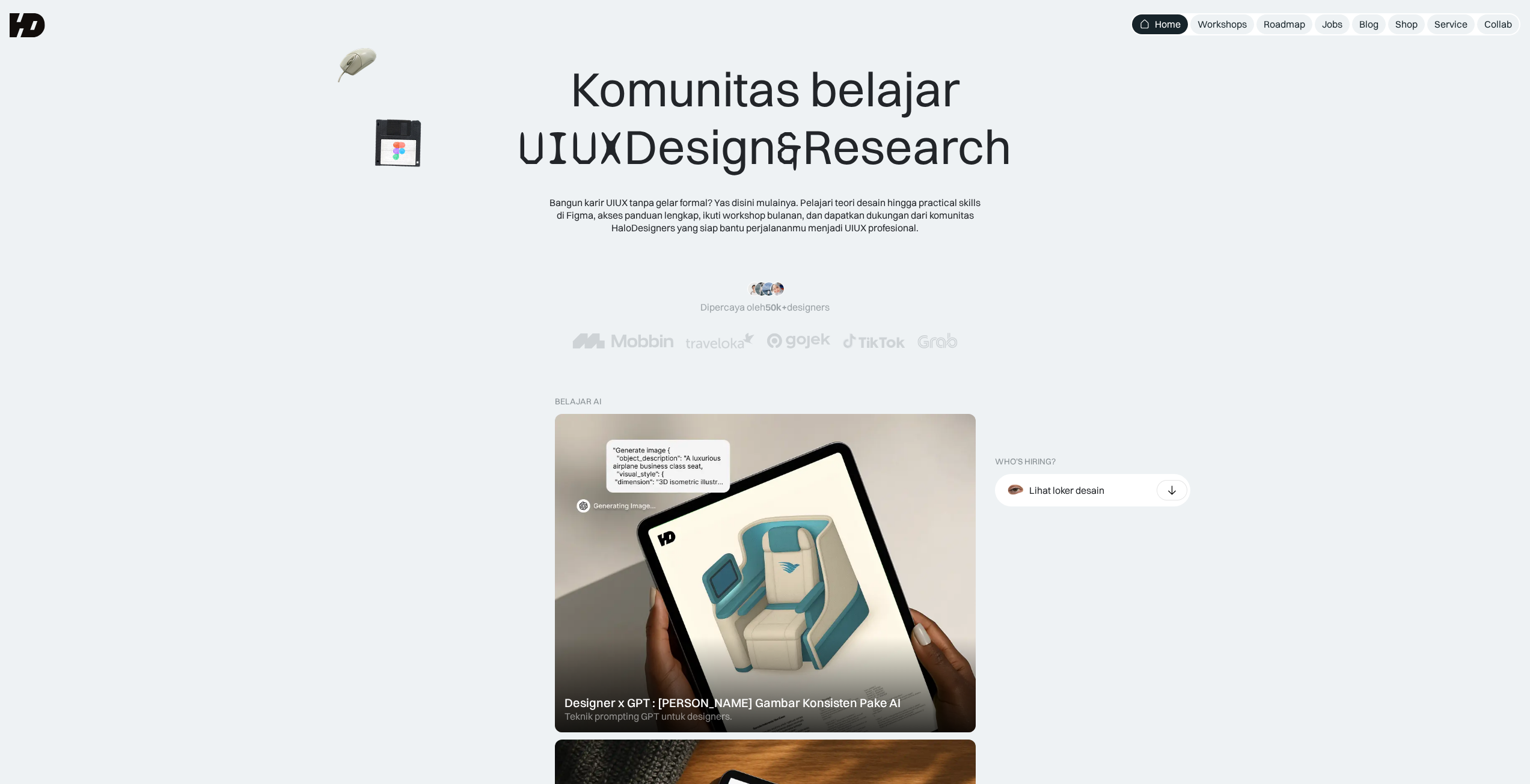
click at [428, 177] on img at bounding box center [398, 143] width 68 height 68
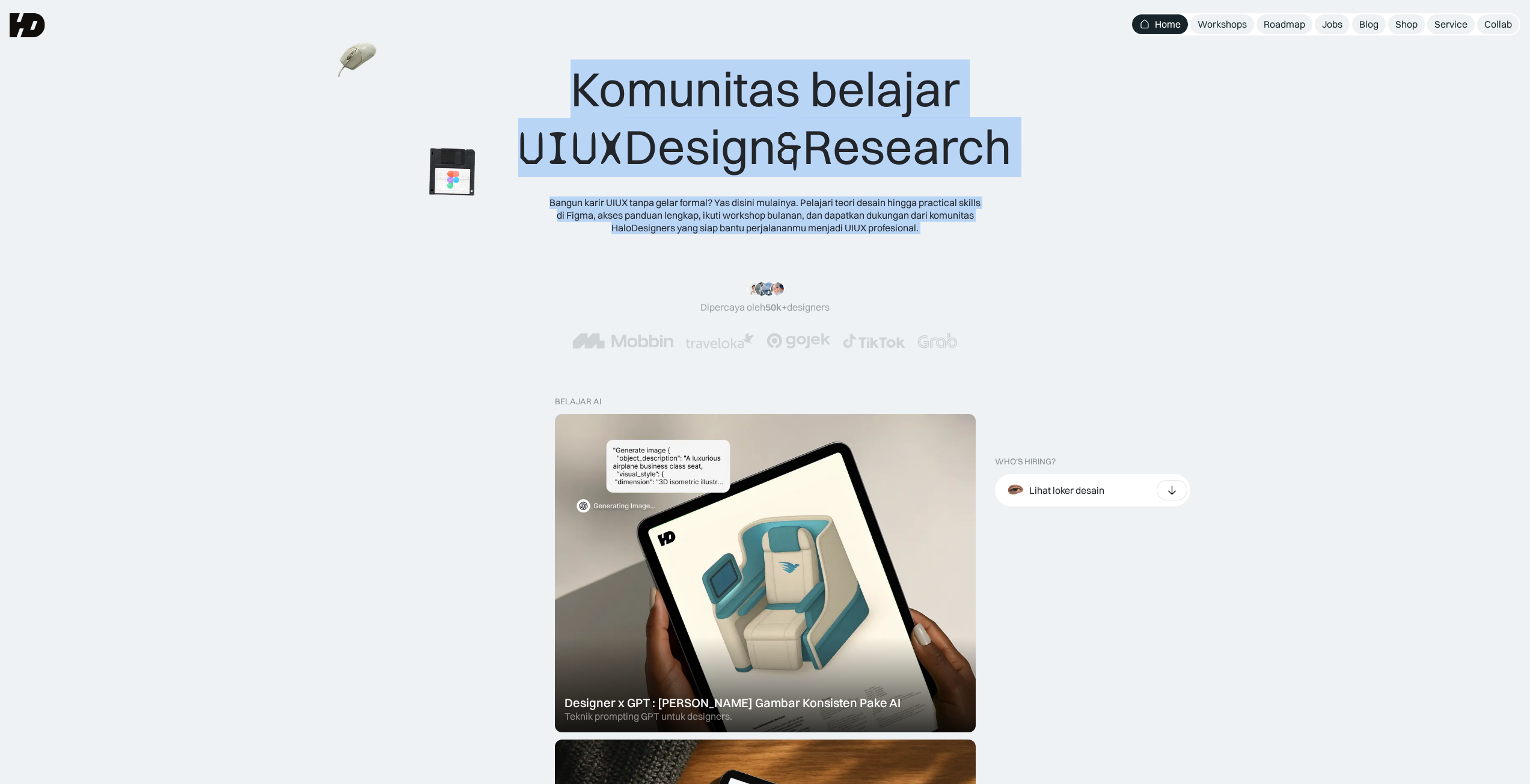
drag, startPoint x: 336, startPoint y: 40, endPoint x: 461, endPoint y: 192, distance: 196.8
click at [461, 192] on div "Komunitas belajar UIUX Design & Research Bangun karir UIUX tanpa gelar formal? …" at bounding box center [765, 129] width 1530 height 258
drag, startPoint x: 386, startPoint y: 112, endPoint x: 359, endPoint y: 72, distance: 48.3
click at [384, 110] on div "Komunitas belajar UIUX Design & Research Bangun karir UIUX tanpa gelar formal? …" at bounding box center [765, 146] width 1434 height 174
click at [414, 150] on img at bounding box center [393, 128] width 47 height 43
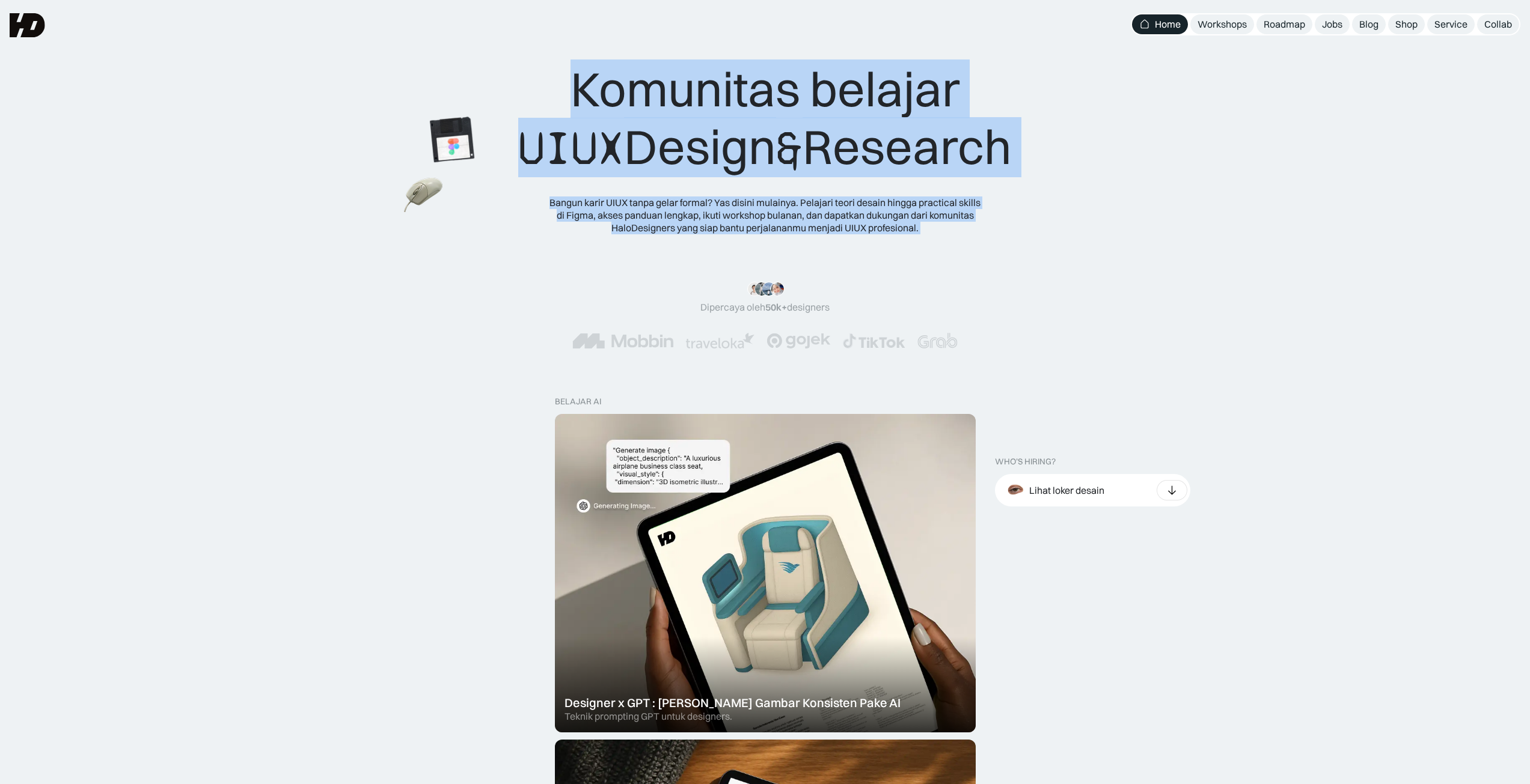
click at [473, 233] on div "Komunitas belajar UIUX Design & Research Bangun karir UIUX tanpa gelar formal? …" at bounding box center [765, 146] width 1434 height 174
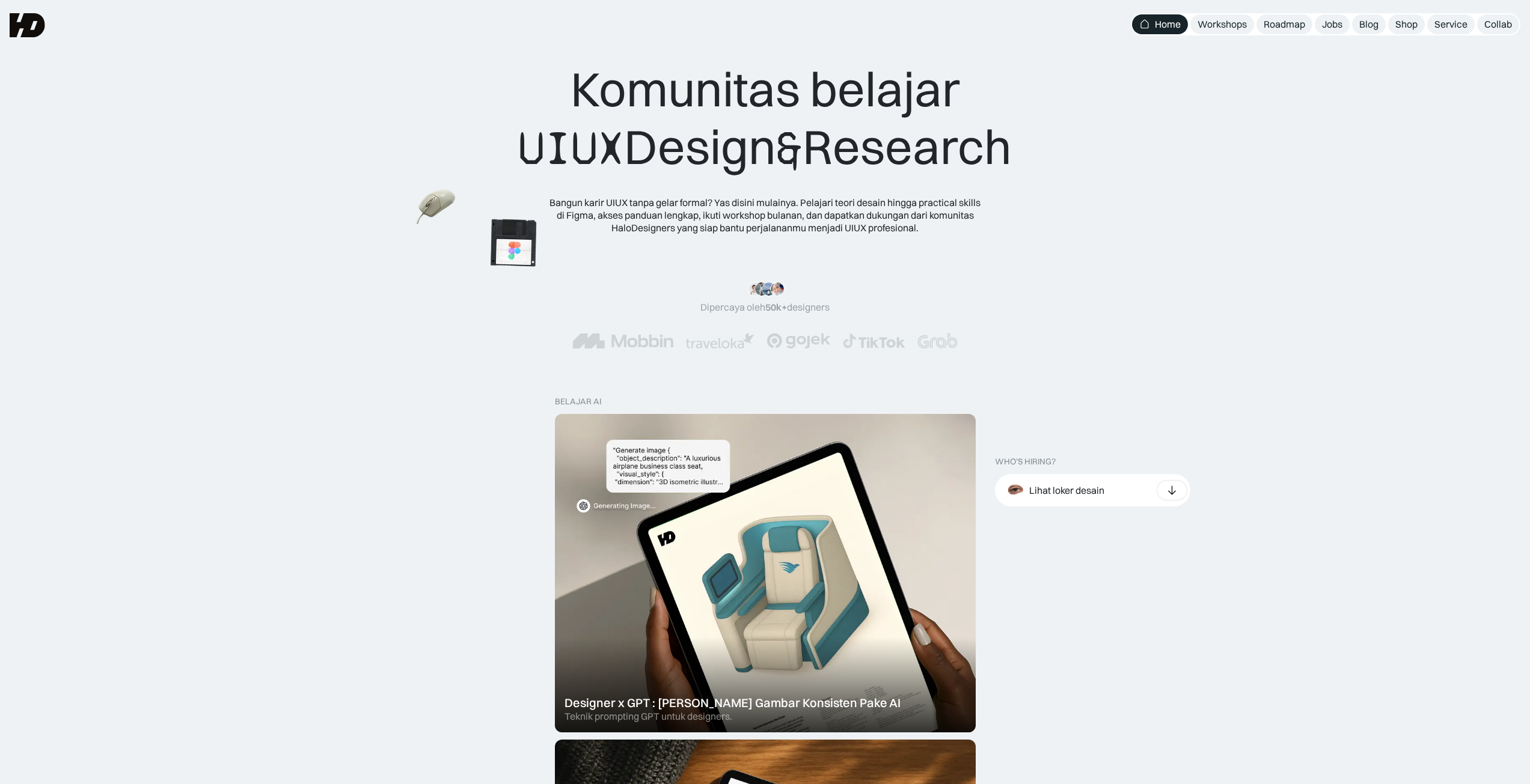
click at [490, 255] on img at bounding box center [513, 243] width 68 height 68
click at [495, 231] on img at bounding box center [471, 209] width 47 height 43
click at [518, 233] on div "Komunitas belajar UIUX Design & Research Bangun karir UIUX tanpa gelar formal? …" at bounding box center [765, 146] width 494 height 174
click at [461, 252] on img at bounding box center [478, 247] width 47 height 43
click at [518, 233] on div "Komunitas belajar UIUX Design & Research Bangun karir UIUX tanpa gelar formal? …" at bounding box center [765, 146] width 494 height 174
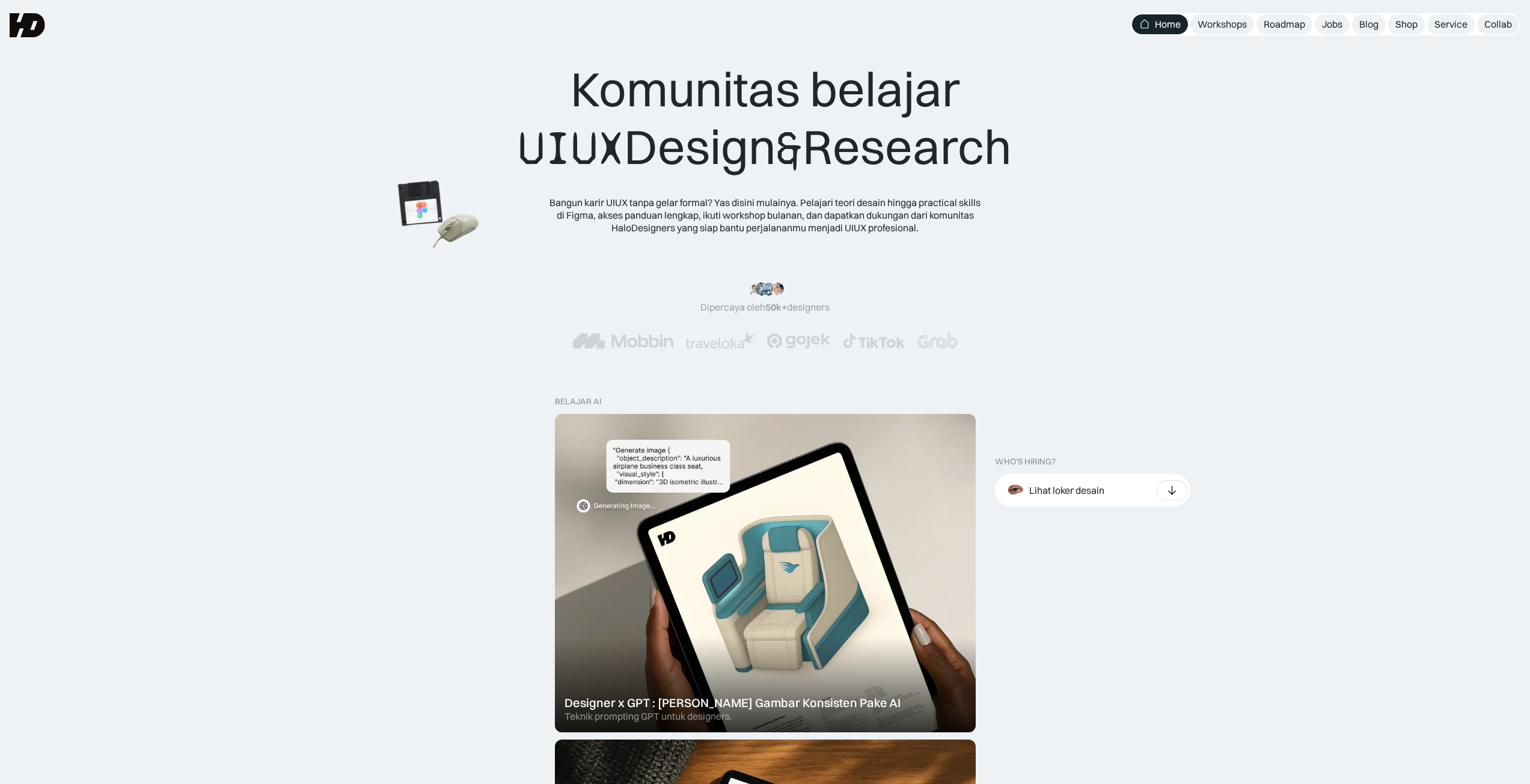
click at [480, 253] on img at bounding box center [456, 231] width 47 height 43
click at [566, 277] on img at bounding box center [555, 259] width 68 height 68
click at [450, 236] on img at bounding box center [473, 241] width 47 height 43
click at [518, 227] on div "Komunitas belajar UIUX Design & Research Bangun karir UIUX tanpa gelar formal? …" at bounding box center [765, 146] width 494 height 174
click at [423, 250] on img at bounding box center [400, 229] width 47 height 43
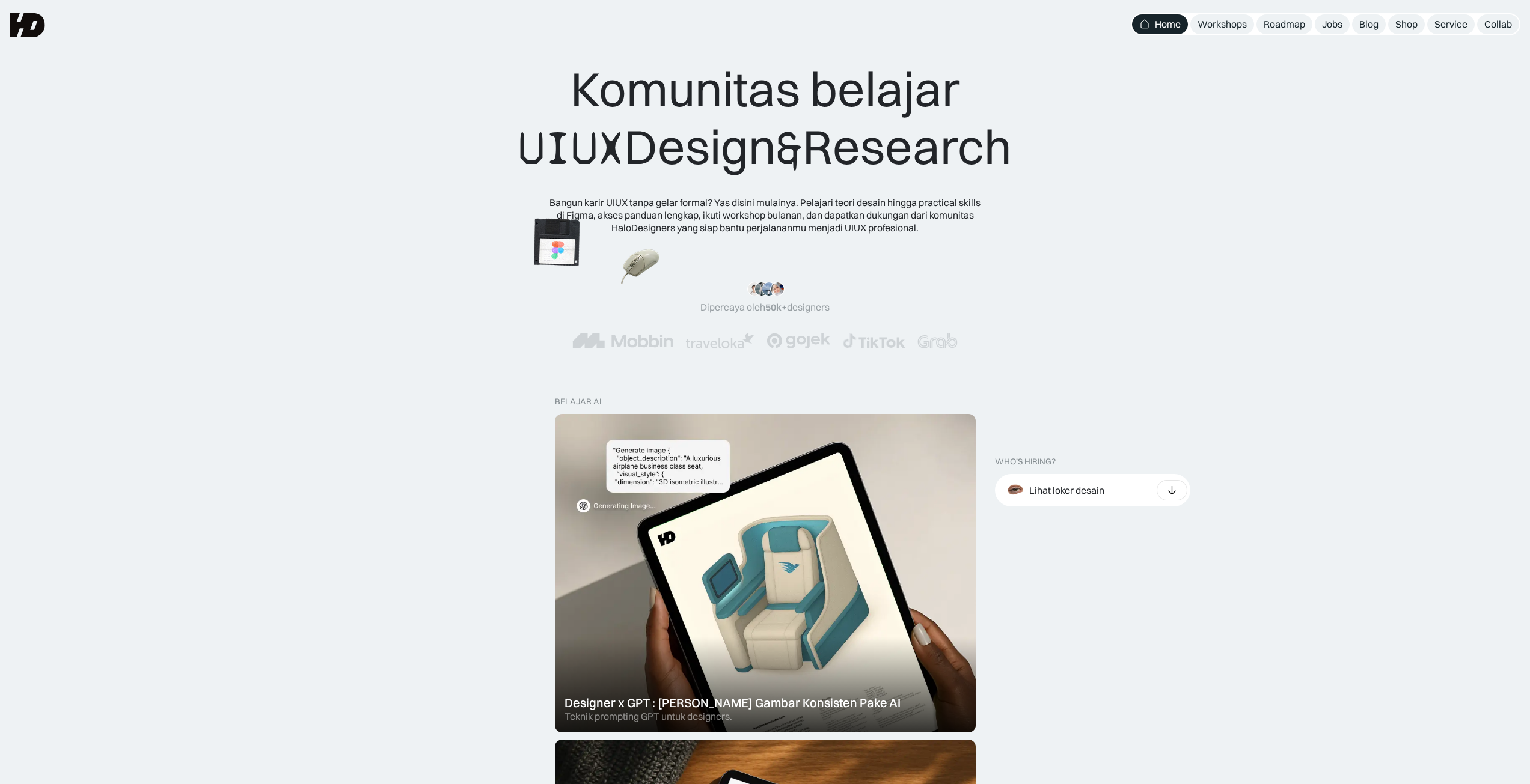
click at [589, 259] on img at bounding box center [556, 243] width 68 height 68
click at [680, 249] on img at bounding box center [703, 270] width 47 height 43
click at [696, 214] on img at bounding box center [729, 248] width 68 height 68
click at [344, 113] on img at bounding box center [367, 134] width 47 height 43
click at [469, 205] on img at bounding box center [436, 172] width 68 height 68
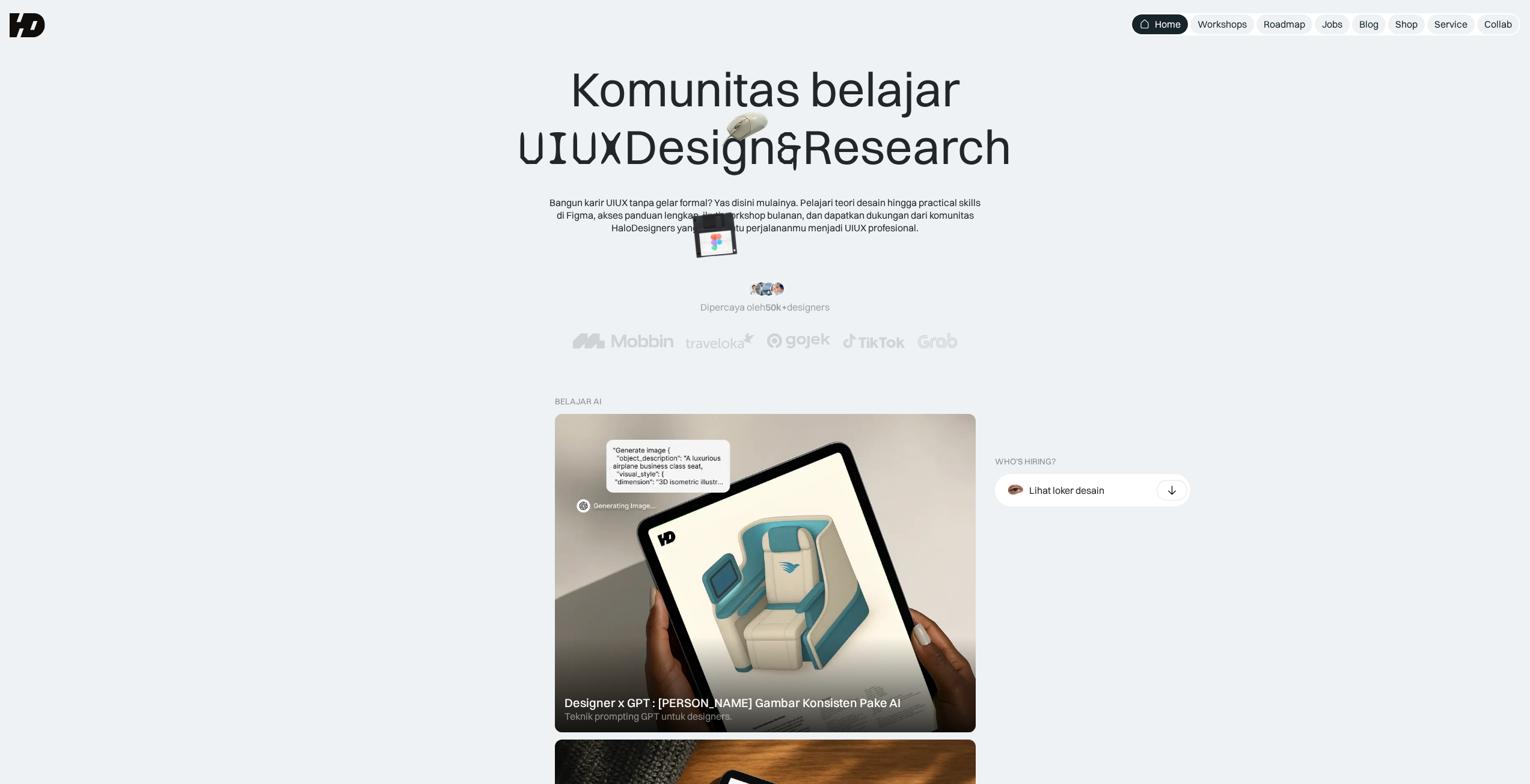
click at [722, 151] on img at bounding box center [745, 130] width 47 height 43
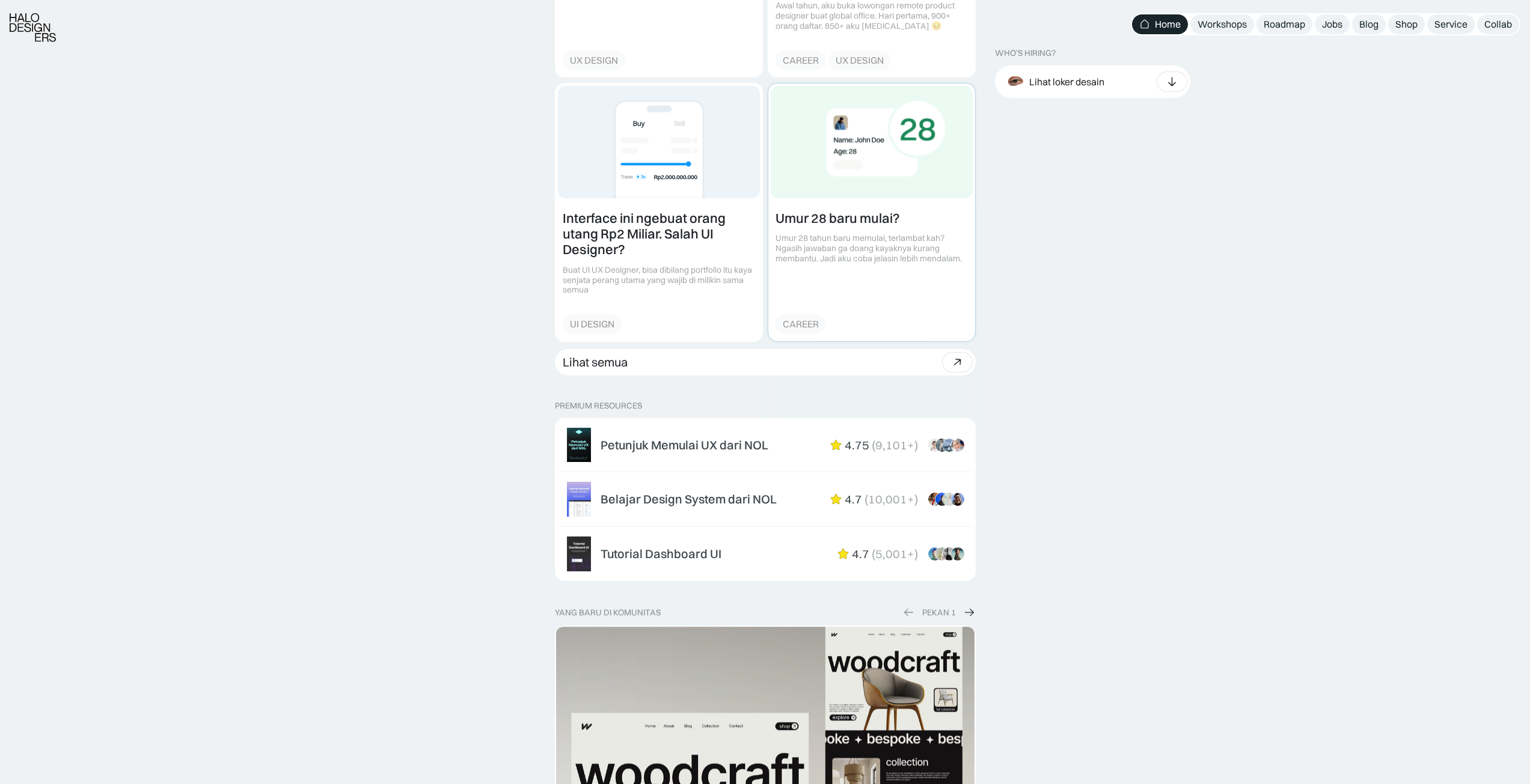
scroll to position [1562, 0]
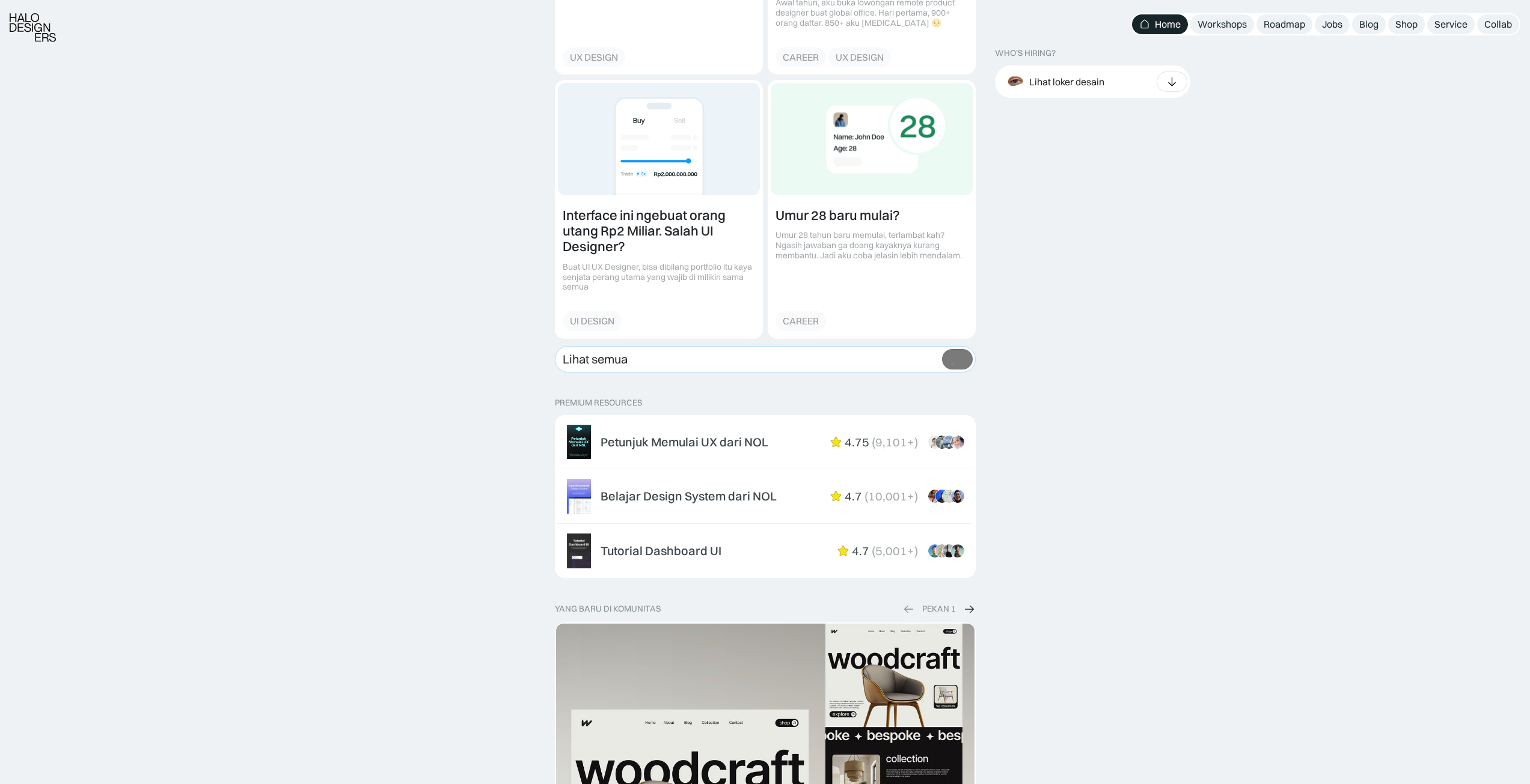
click at [828, 366] on link "Lihat semua Beli bundle Hemat Rp706.001 Rp5,206,000 Rp4.499.999 Beli paket" at bounding box center [765, 359] width 421 height 27
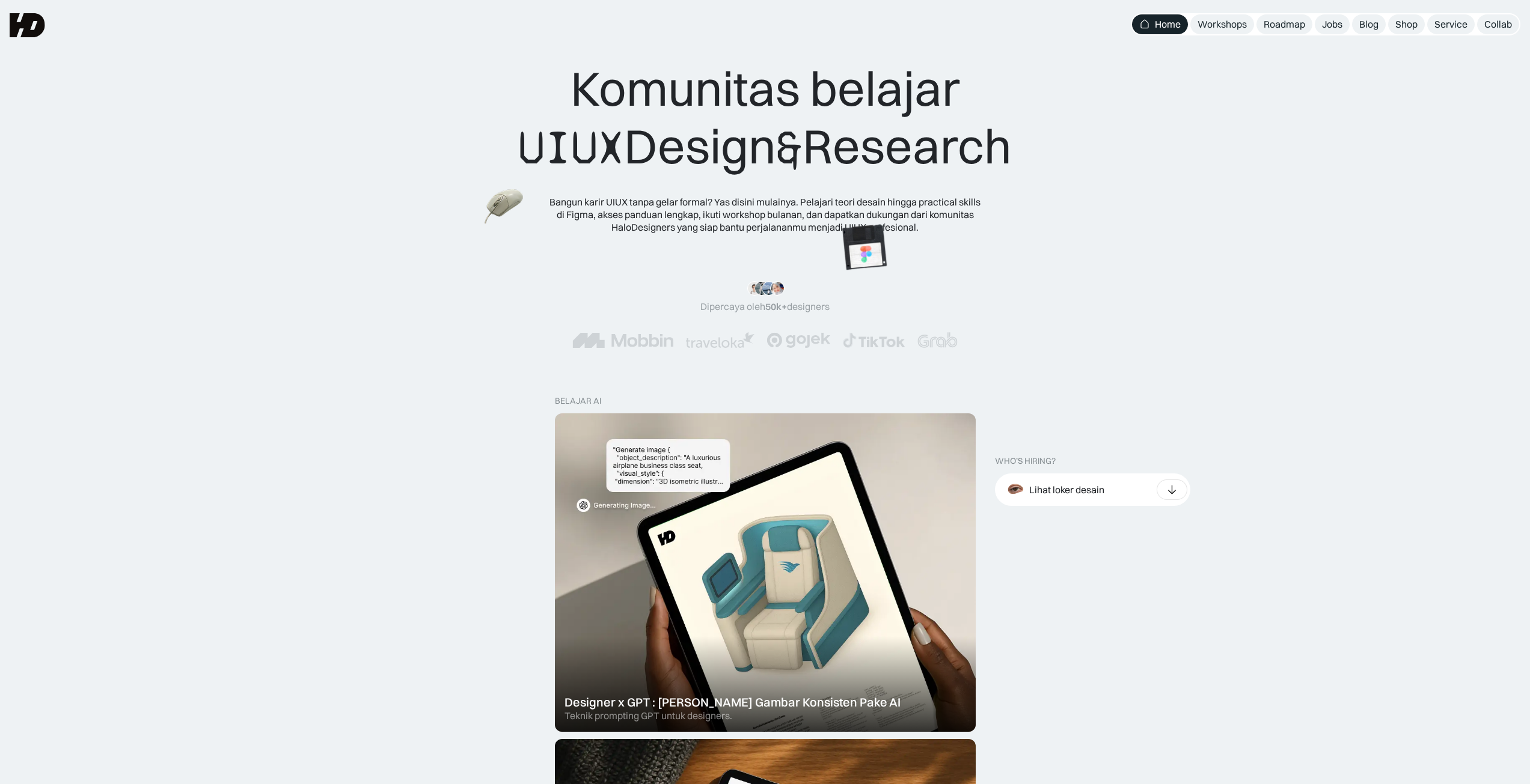
scroll to position [0, 0]
click at [1212, 20] on div "Workshops" at bounding box center [1222, 25] width 49 height 13
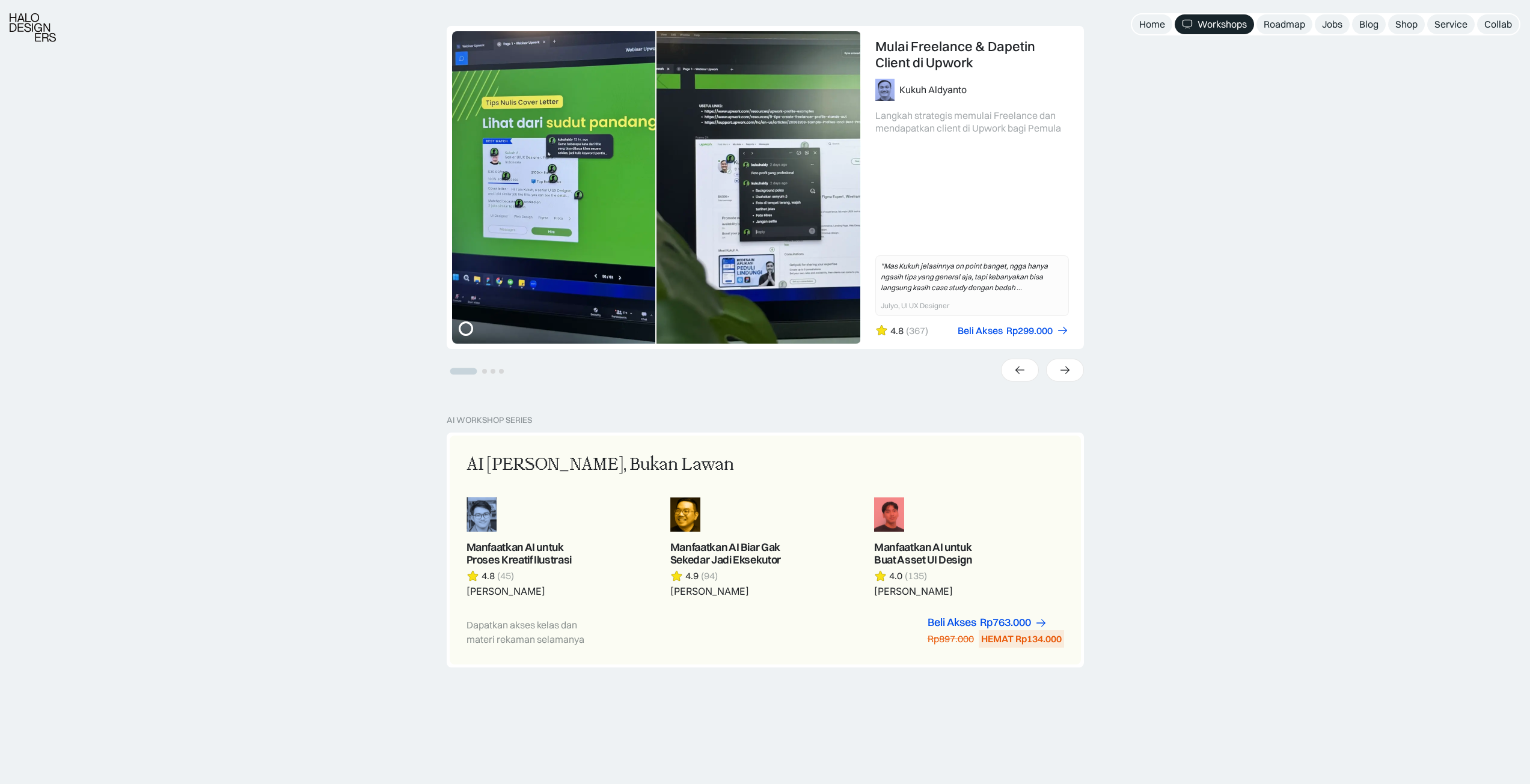
scroll to position [300, 0]
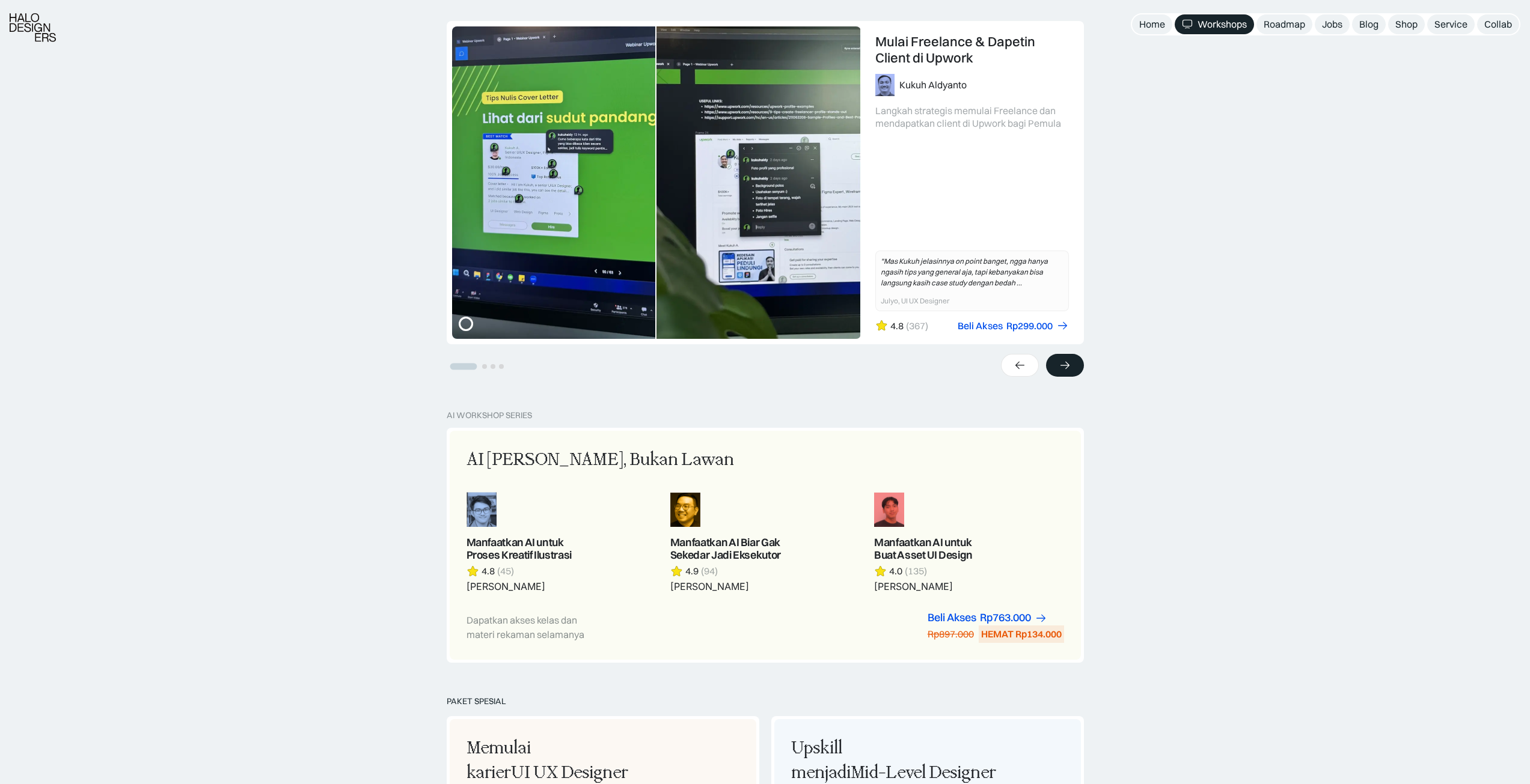
click at [1070, 364] on icon at bounding box center [1065, 365] width 13 height 12
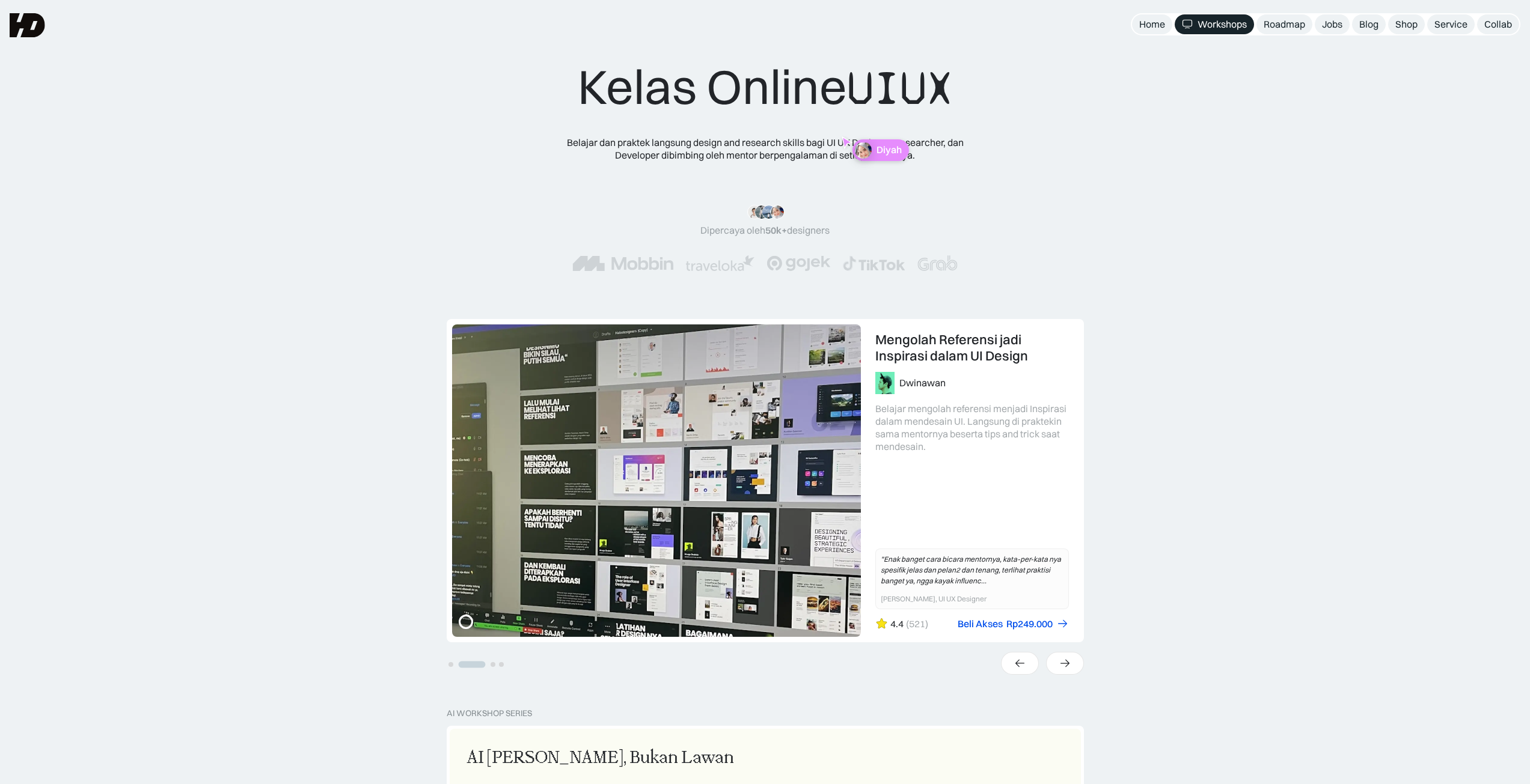
scroll to position [0, 0]
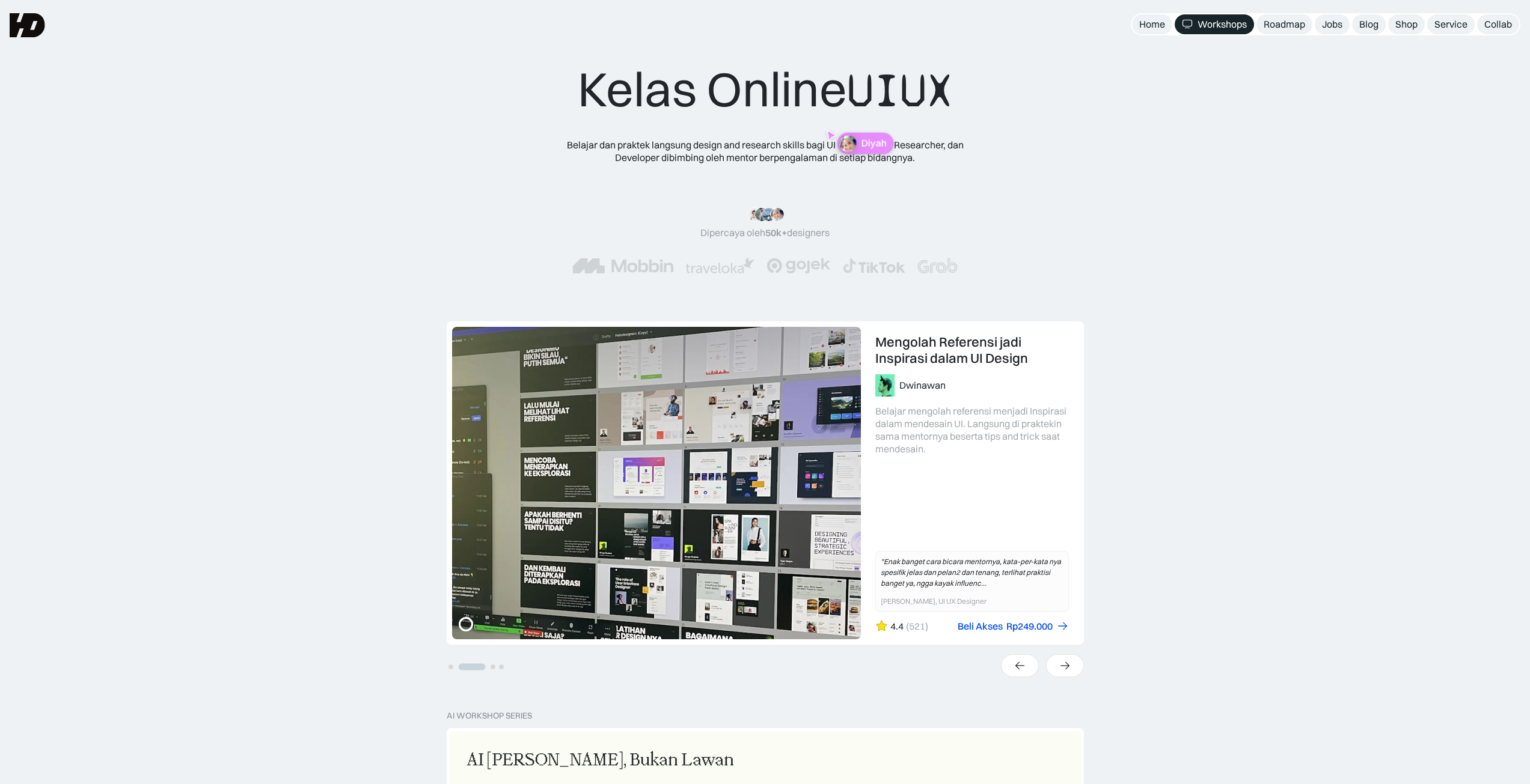
click at [37, 28] on img at bounding box center [27, 25] width 35 height 24
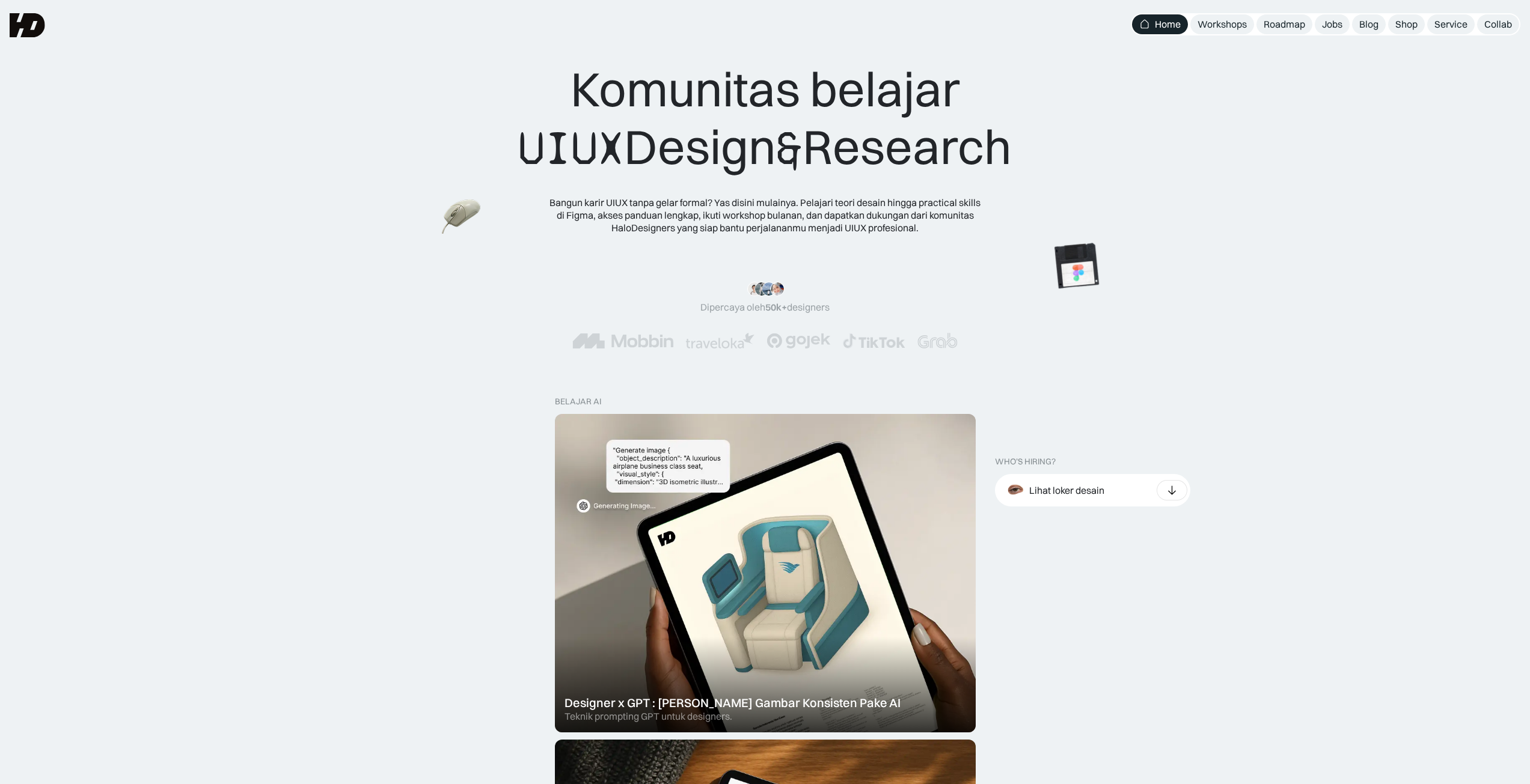
click at [1454, 163] on div "Komunitas belajar UIUX Design & Research Bangun karir UIUX tanpa gelar formal? …" at bounding box center [765, 146] width 1434 height 174
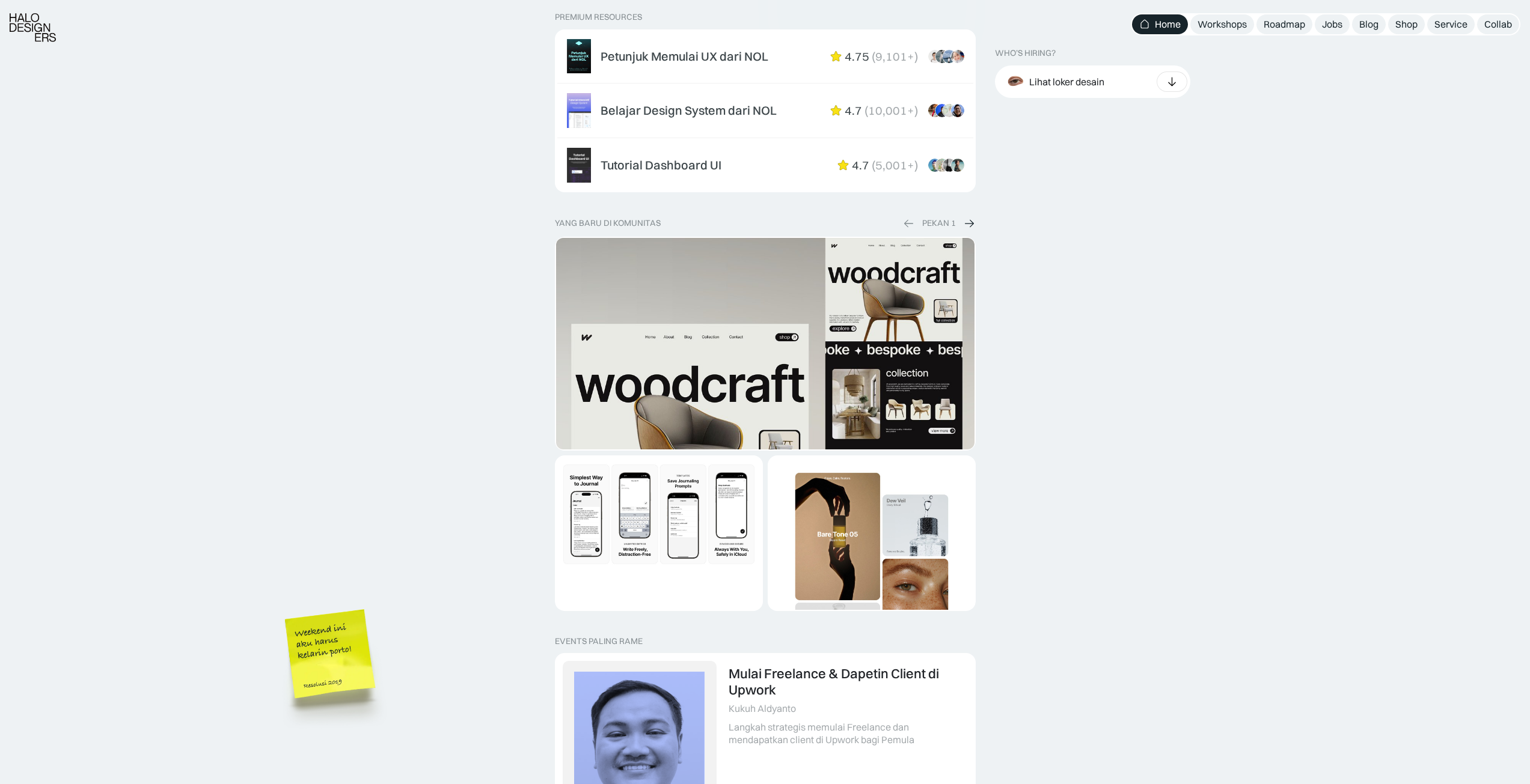
scroll to position [2043, 0]
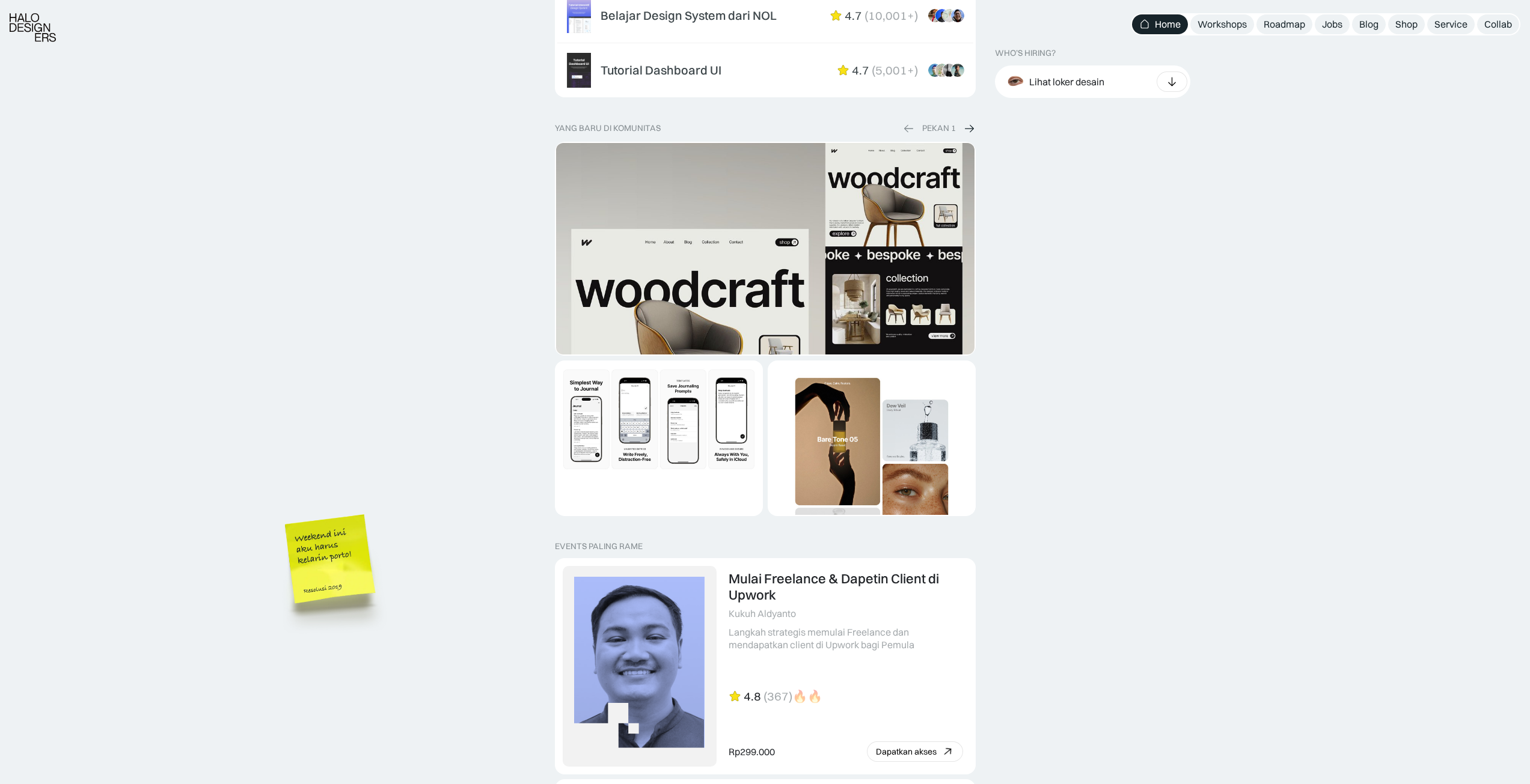
click at [958, 127] on div "PEKAN 1" at bounding box center [939, 128] width 73 height 12
click at [967, 127] on img at bounding box center [969, 128] width 12 height 13
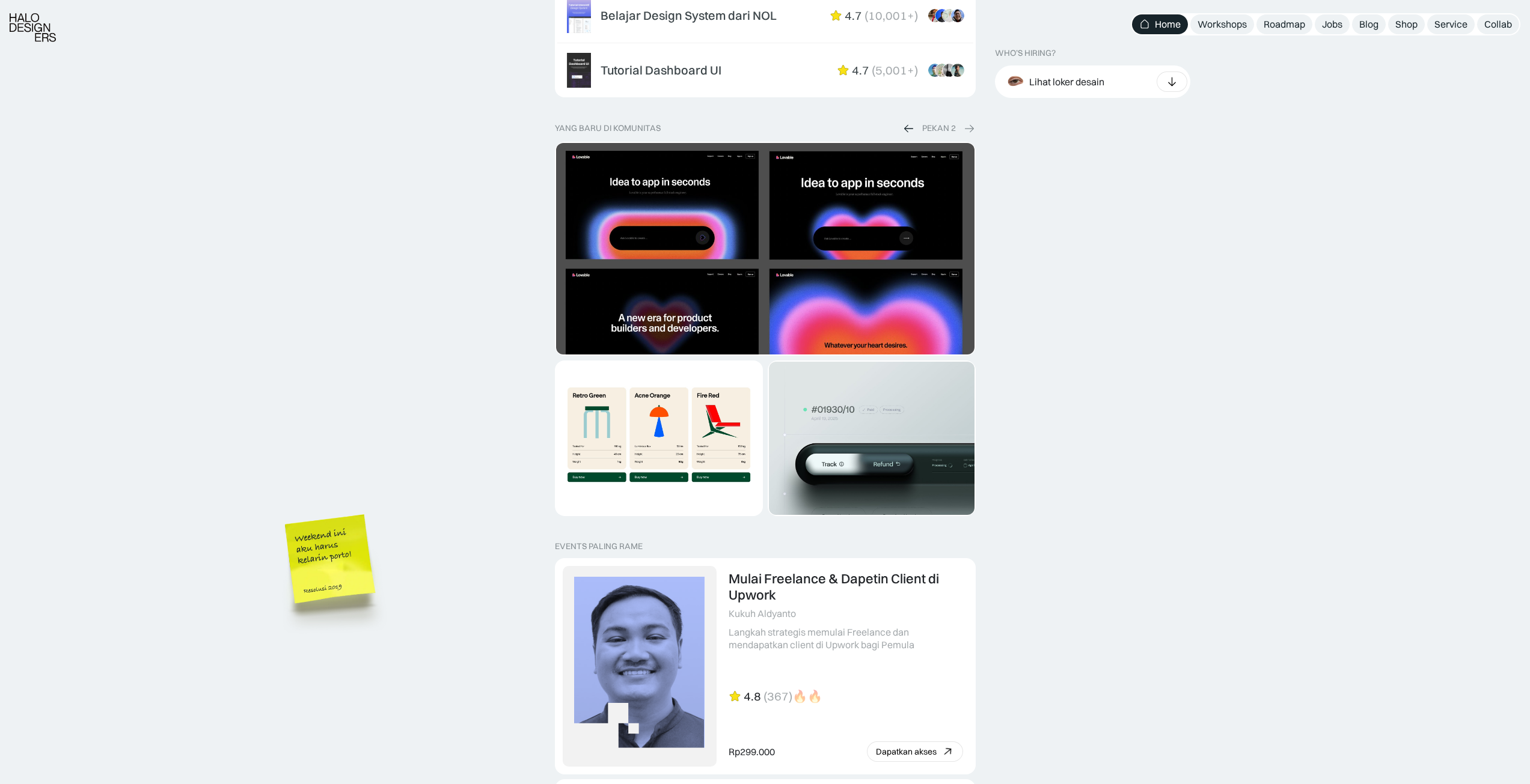
click at [694, 216] on img "2 of 2" at bounding box center [765, 325] width 419 height 364
click at [959, 126] on div "PEKAN 2" at bounding box center [939, 128] width 73 height 12
click at [964, 129] on img at bounding box center [969, 128] width 12 height 13
drag, startPoint x: 919, startPoint y: 129, endPoint x: 910, endPoint y: 130, distance: 9.1
click at [913, 130] on div "PEKAN 2" at bounding box center [939, 128] width 73 height 12
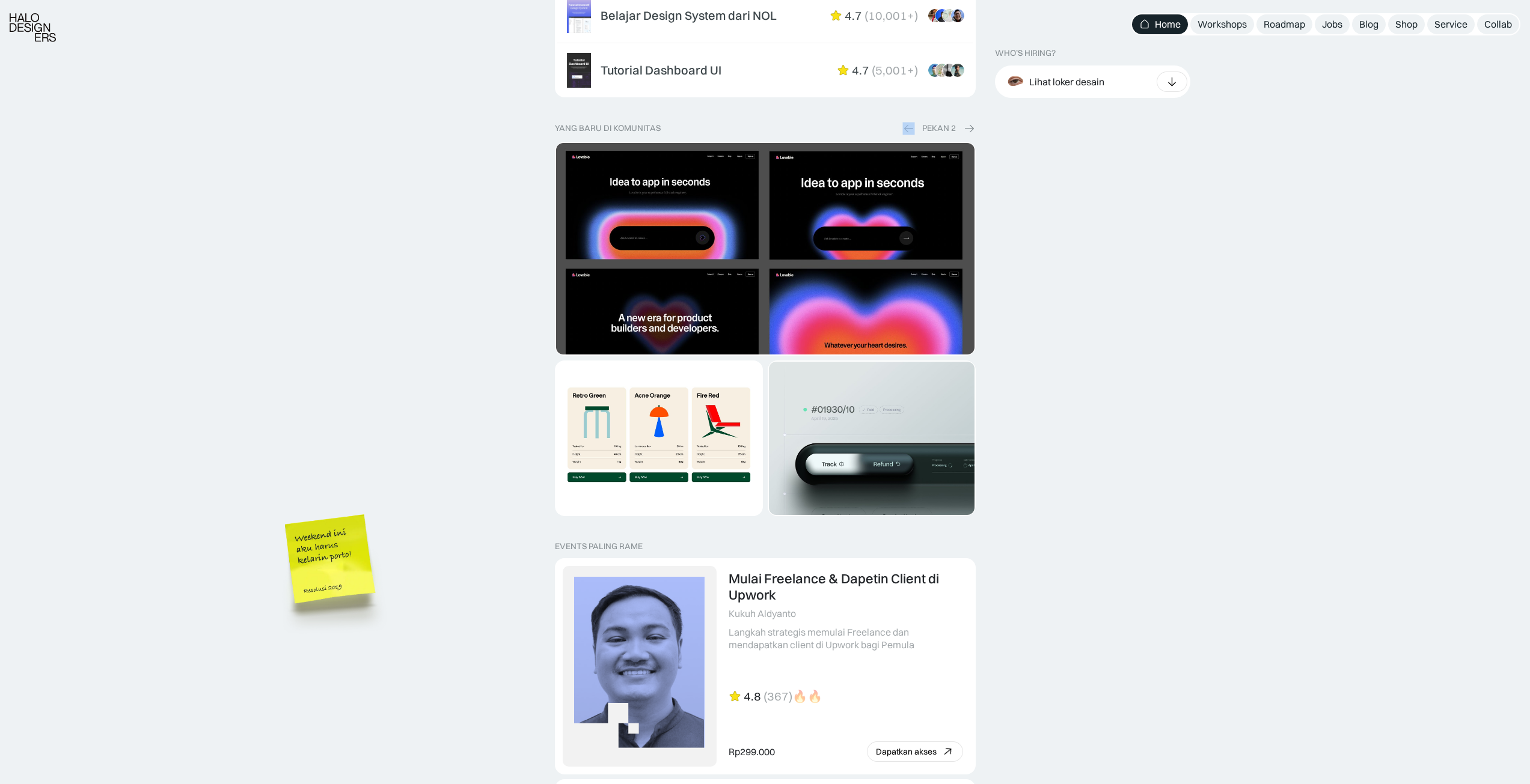
click at [910, 130] on img at bounding box center [908, 128] width 12 height 13
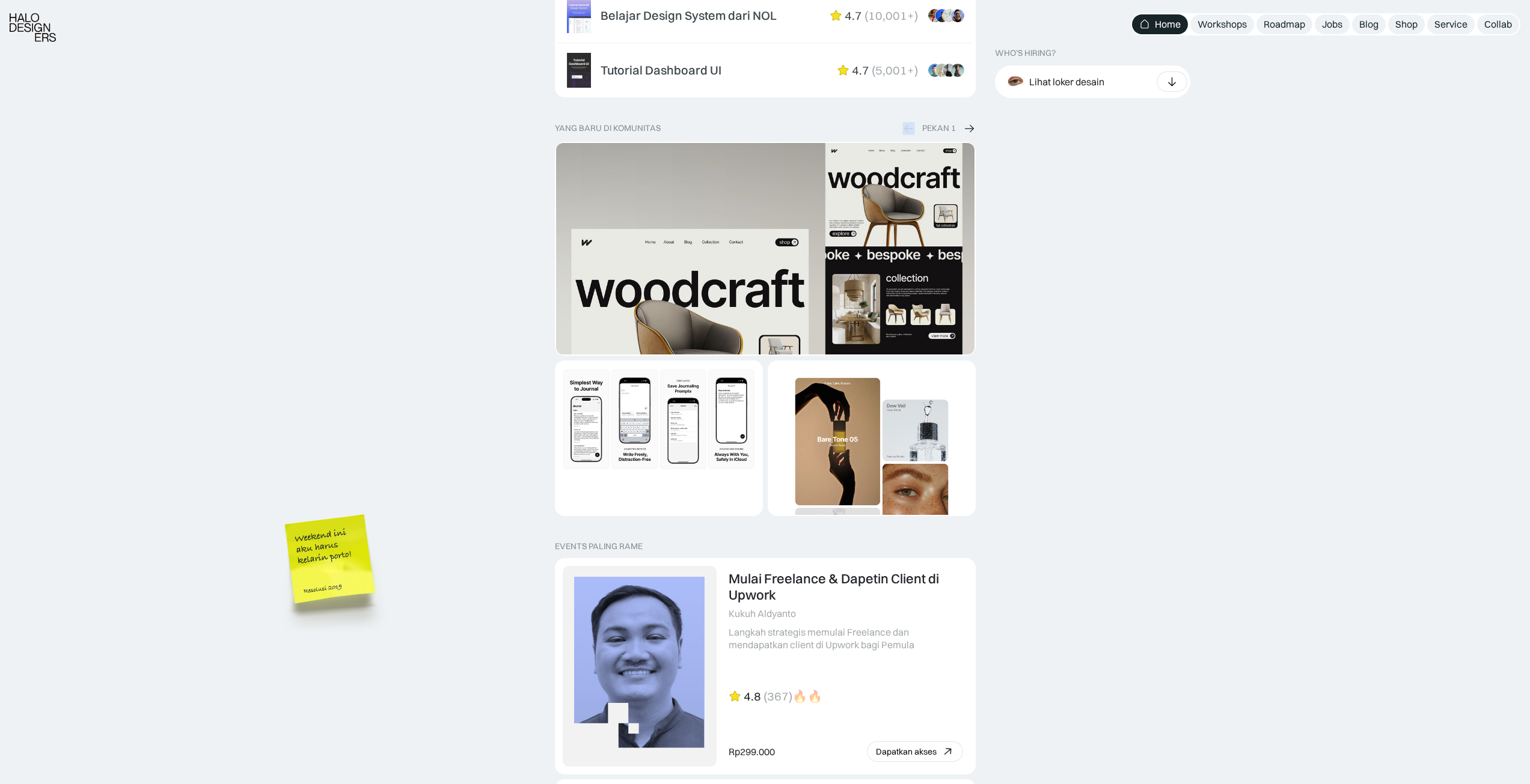
click at [969, 131] on img at bounding box center [969, 128] width 12 height 13
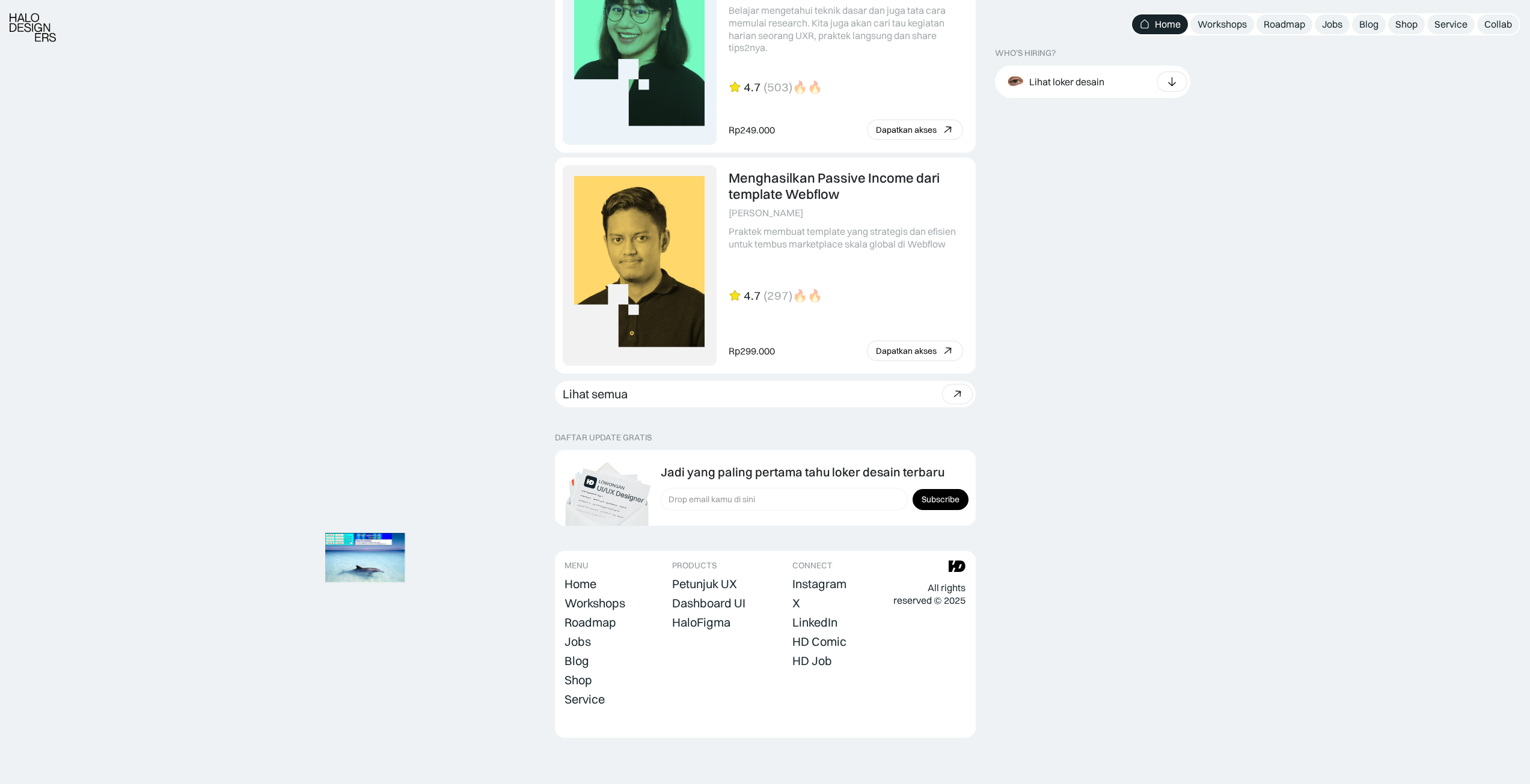
scroll to position [3109, 0]
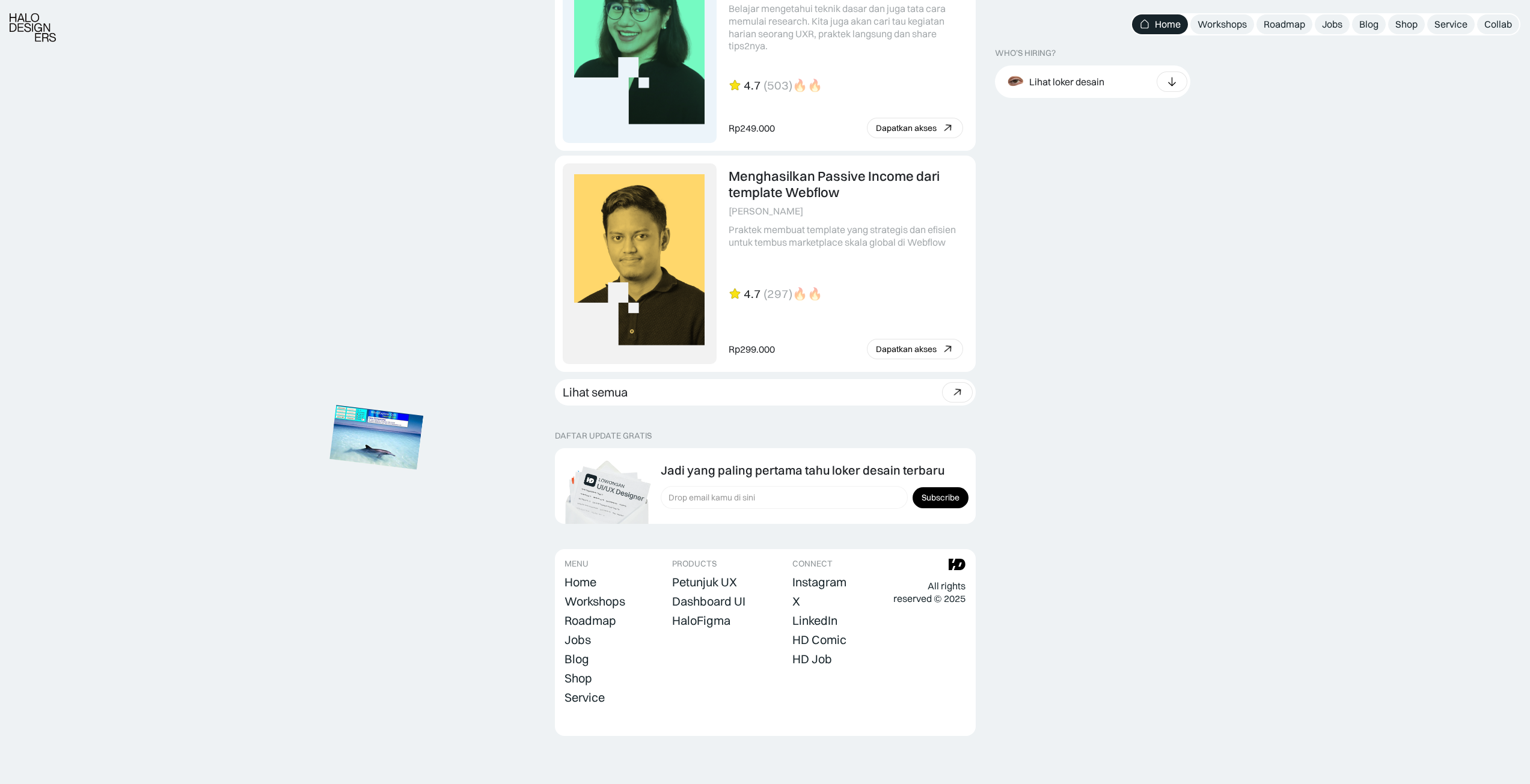
click at [382, 405] on img at bounding box center [376, 437] width 94 height 64
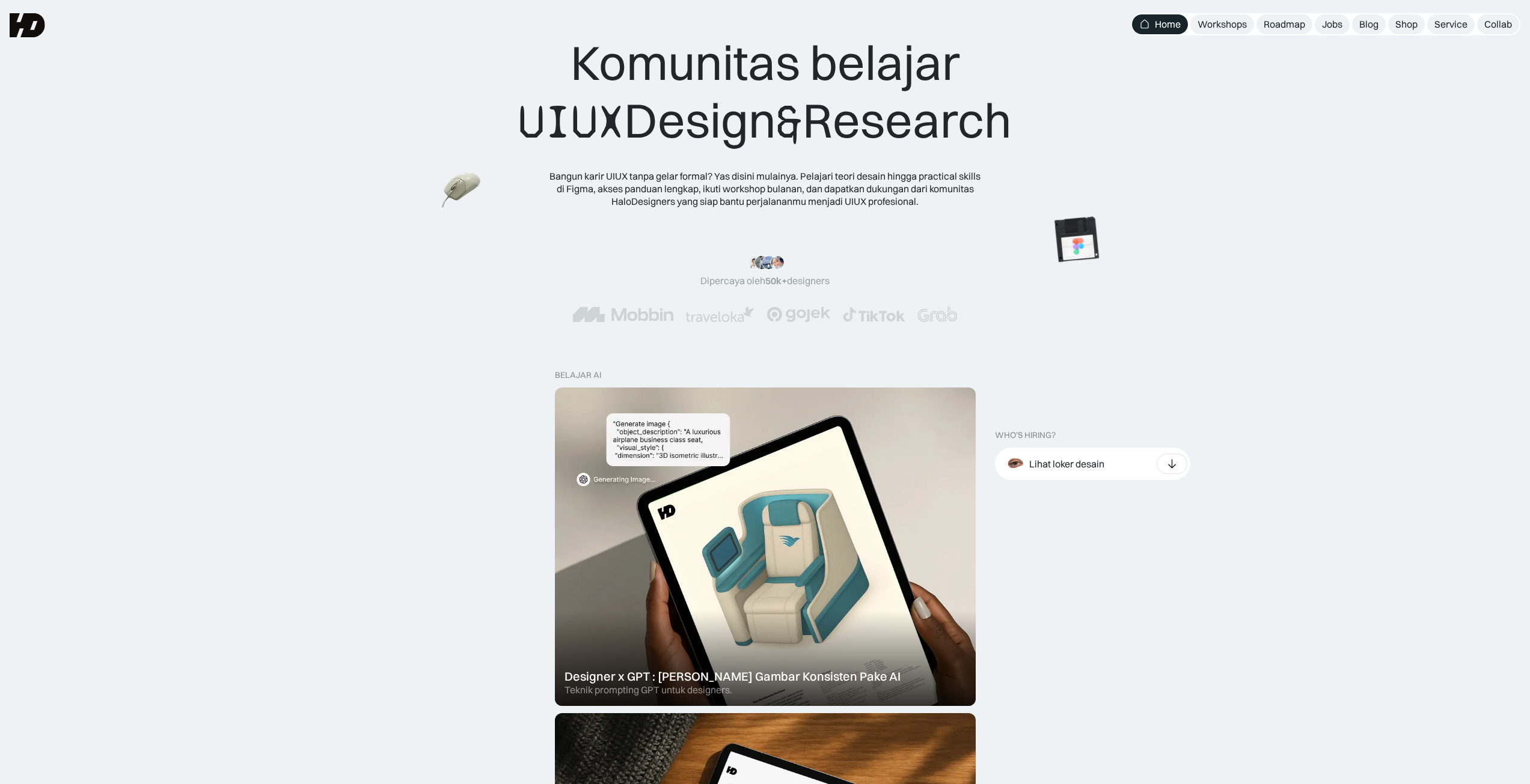
scroll to position [0, 0]
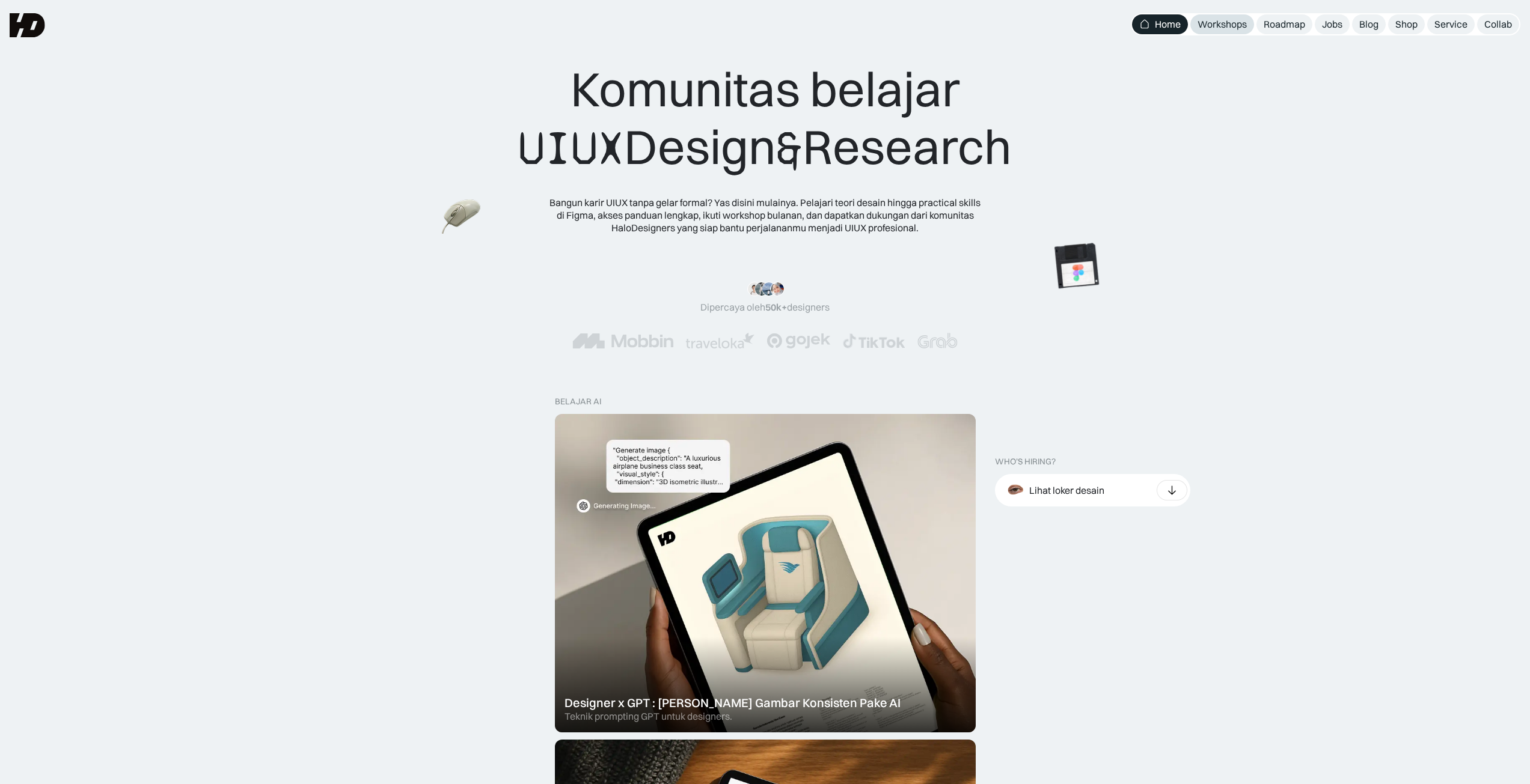
click at [1238, 28] on div "Workshops" at bounding box center [1222, 25] width 49 height 13
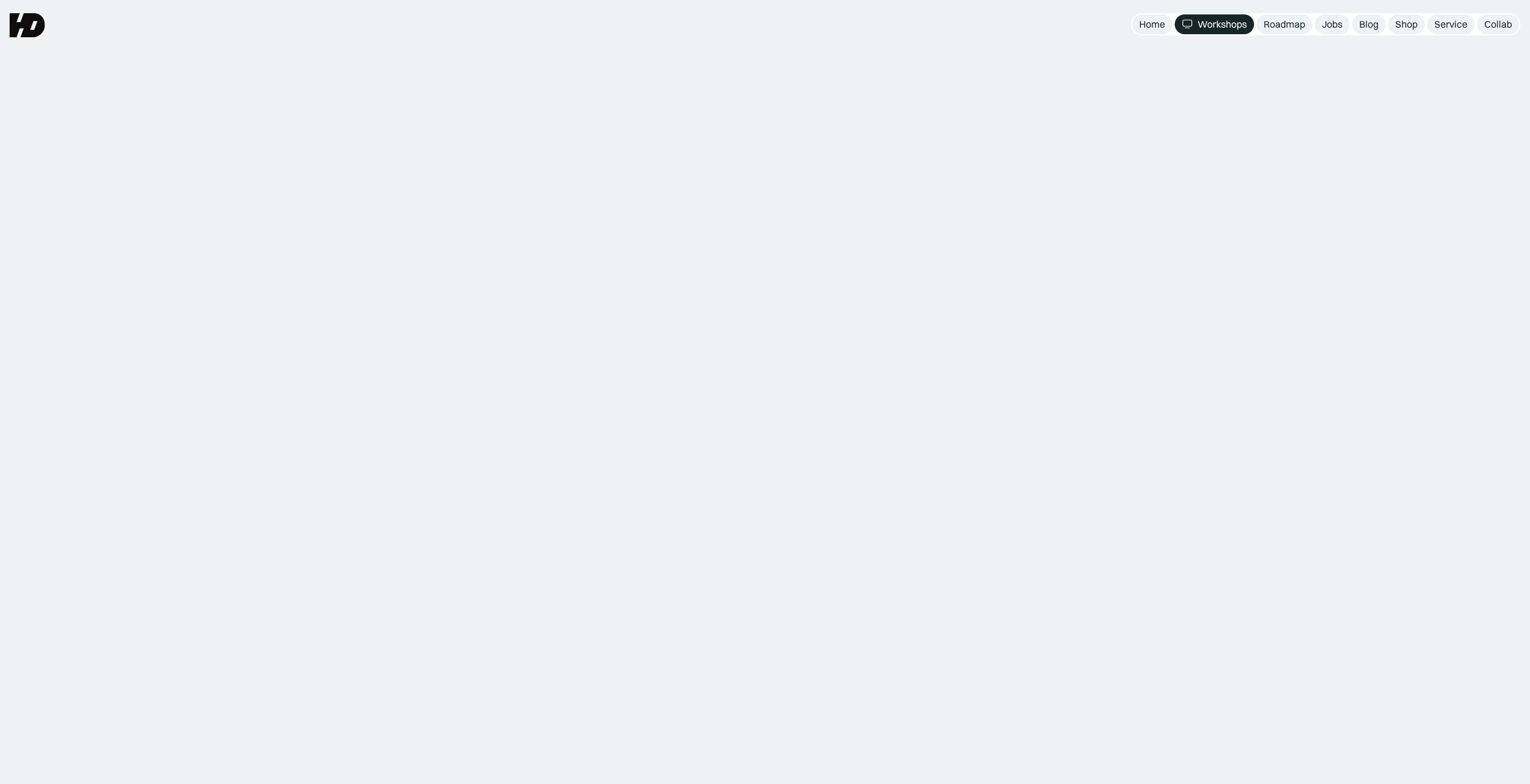
click at [1290, 26] on div "Roadmap" at bounding box center [1284, 25] width 42 height 13
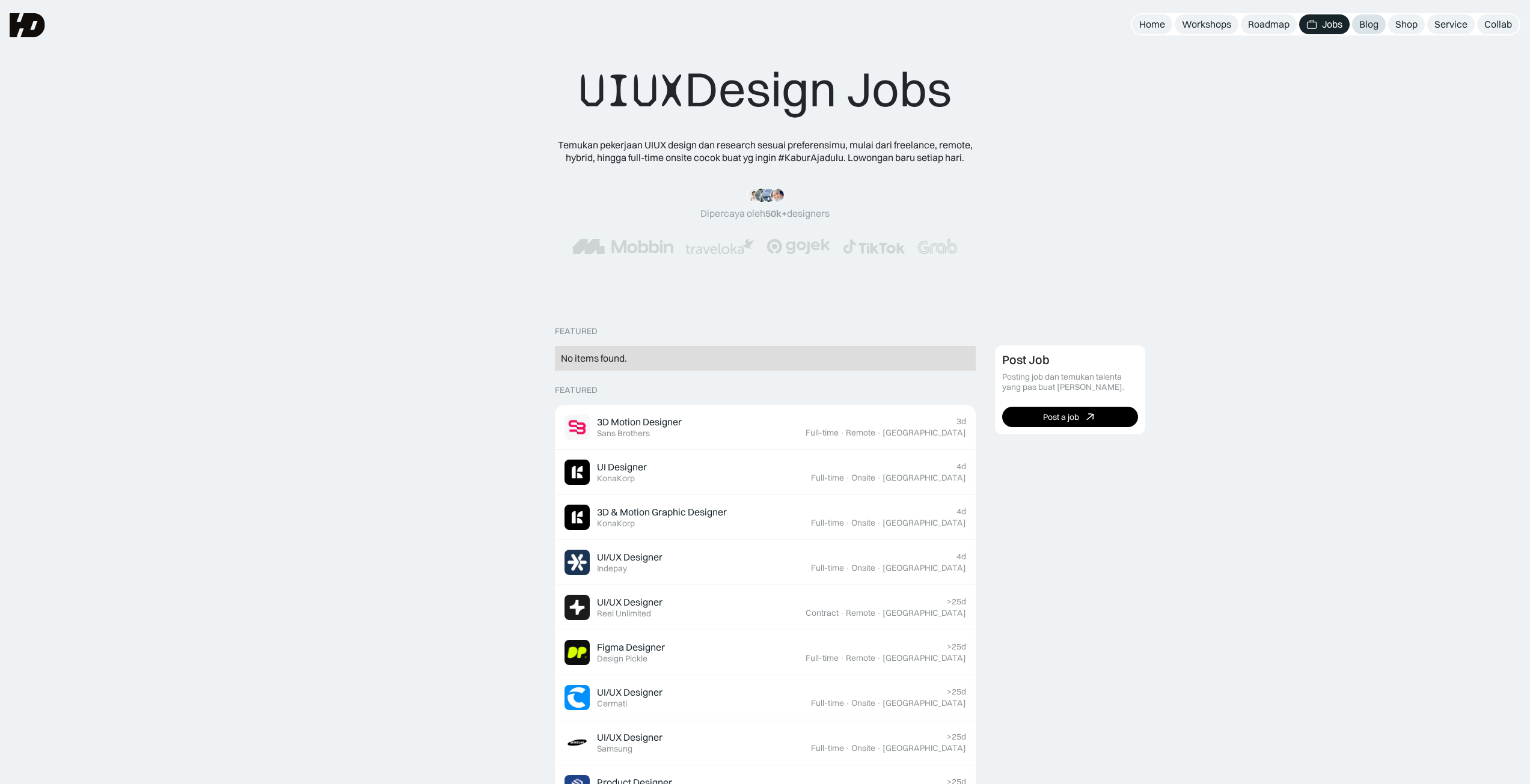
click at [1373, 25] on div "Blog" at bounding box center [1368, 25] width 19 height 13
